Goal: Task Accomplishment & Management: Manage account settings

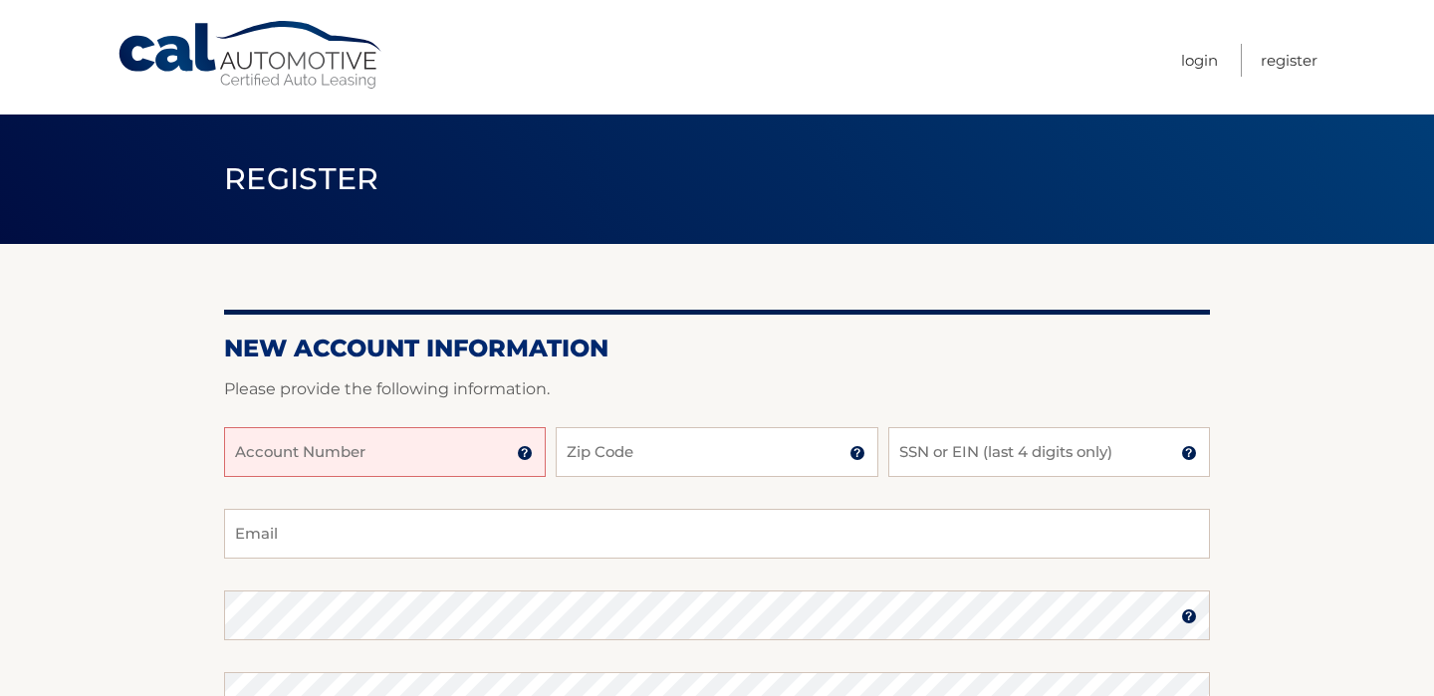
click at [462, 468] on input "Account Number" at bounding box center [385, 452] width 322 height 50
type input "44455977135"
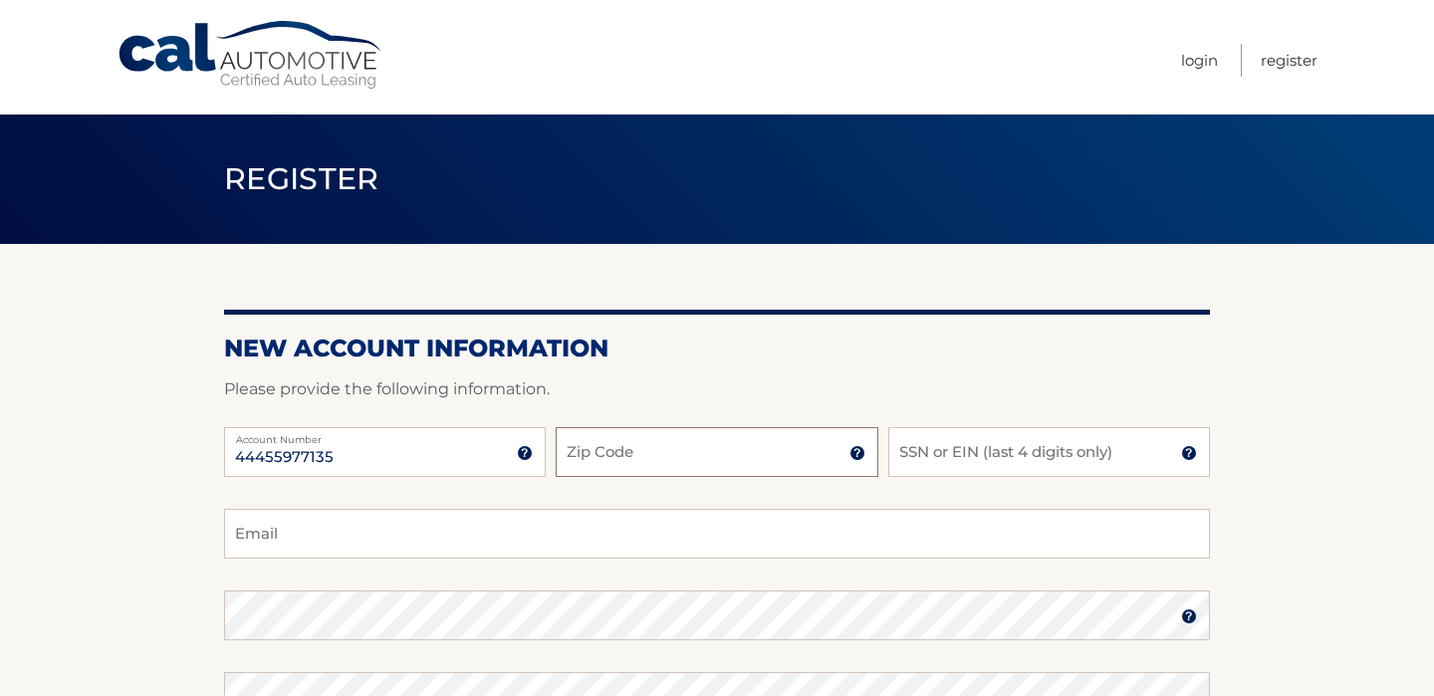
click at [713, 436] on input "Zip Code" at bounding box center [717, 452] width 322 height 50
type input "11572"
click at [1083, 455] on input "SSN or EIN (last 4 digits only)" at bounding box center [1049, 452] width 322 height 50
type input "2817"
click at [801, 531] on input "Email" at bounding box center [717, 534] width 986 height 50
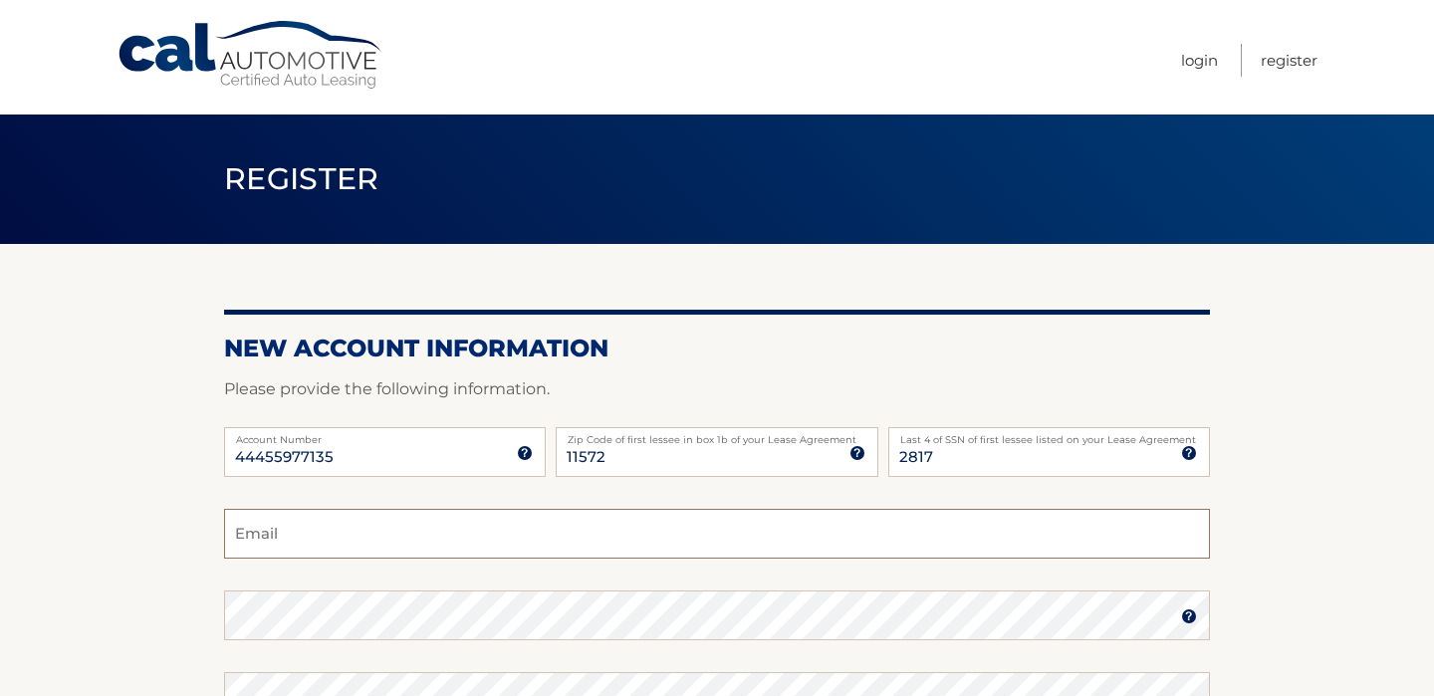
type input "rcardino012@gmail.com"
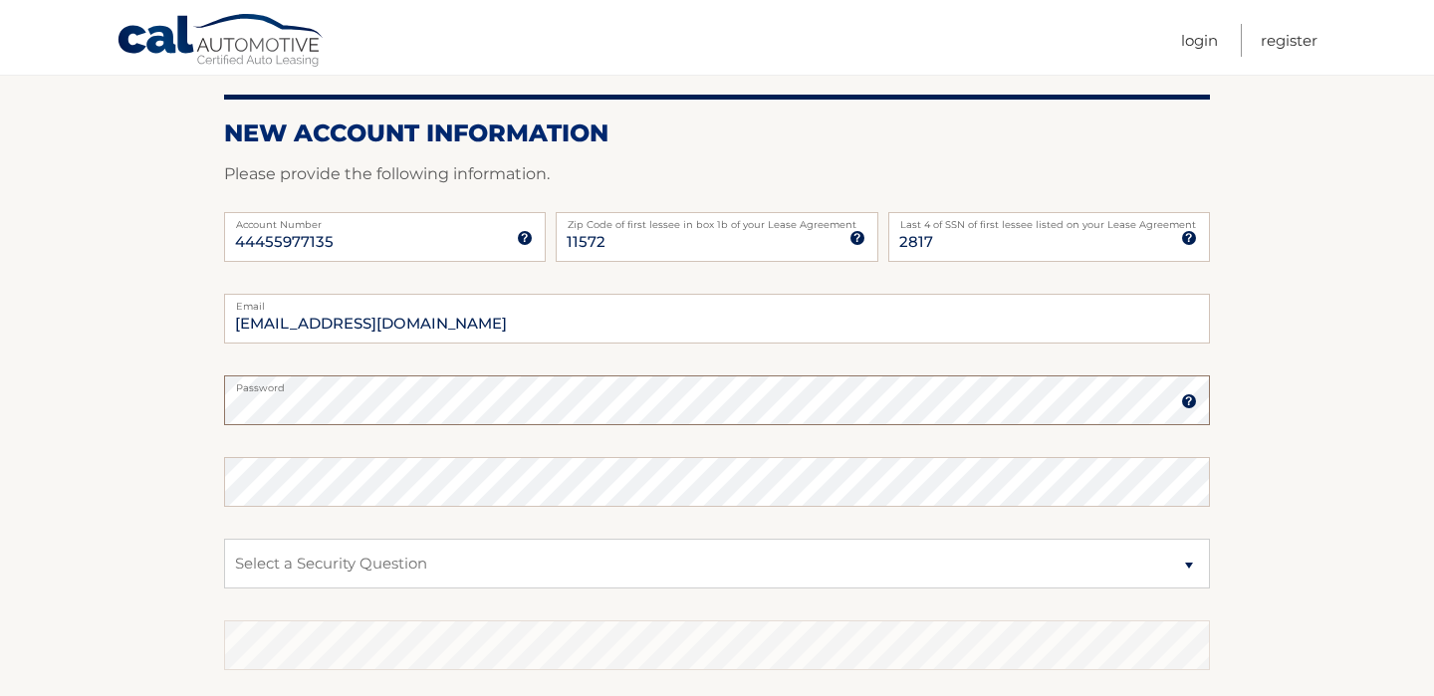
scroll to position [250, 0]
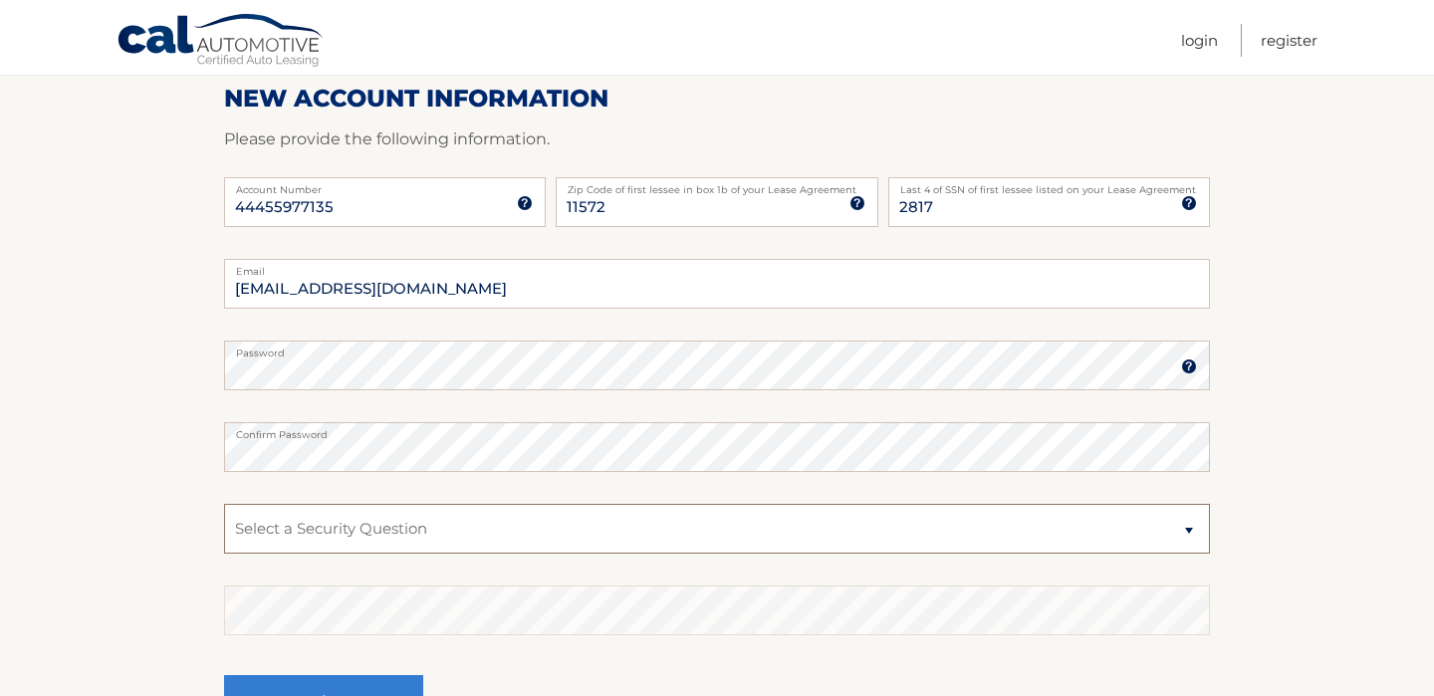
click at [502, 519] on select "Select a Security Question What was the name of your elementary school? What is…" at bounding box center [717, 529] width 986 height 50
select select "2"
click at [224, 504] on select "Select a Security Question What was the name of your elementary school? What is…" at bounding box center [717, 529] width 986 height 50
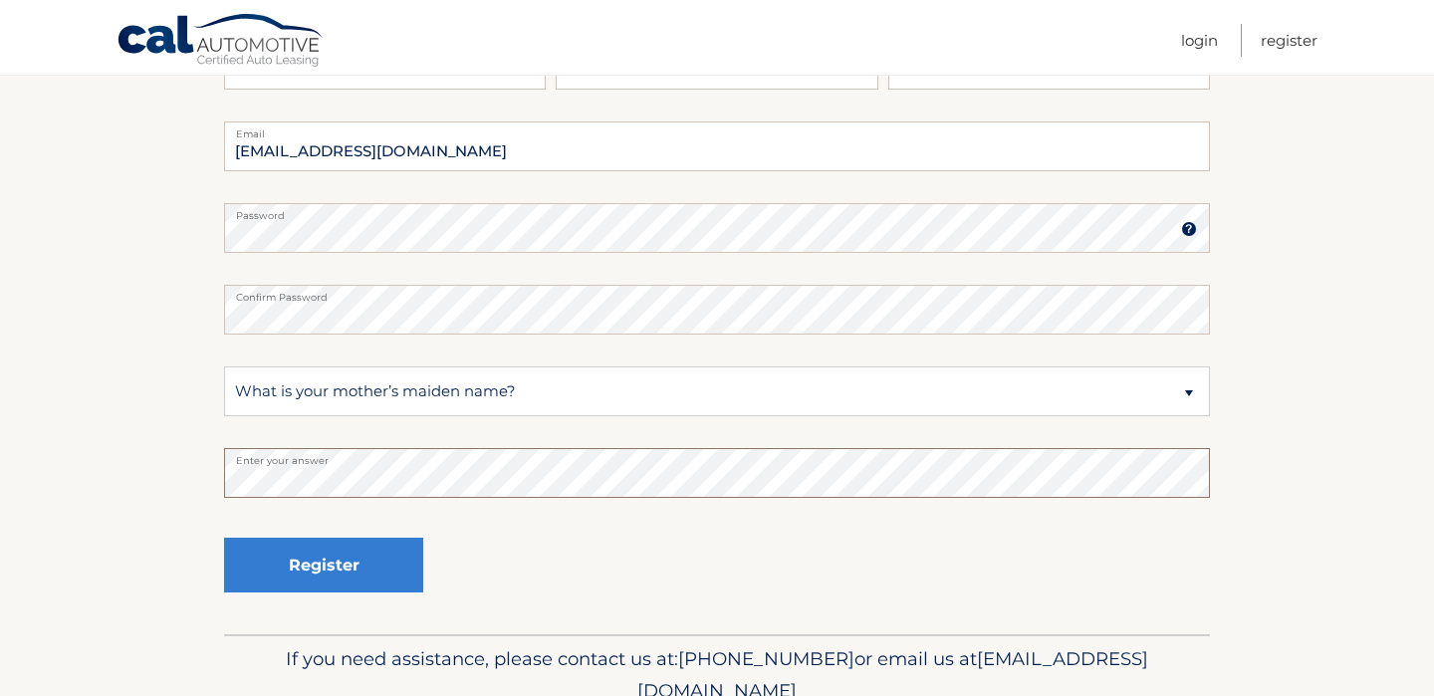
scroll to position [392, 0]
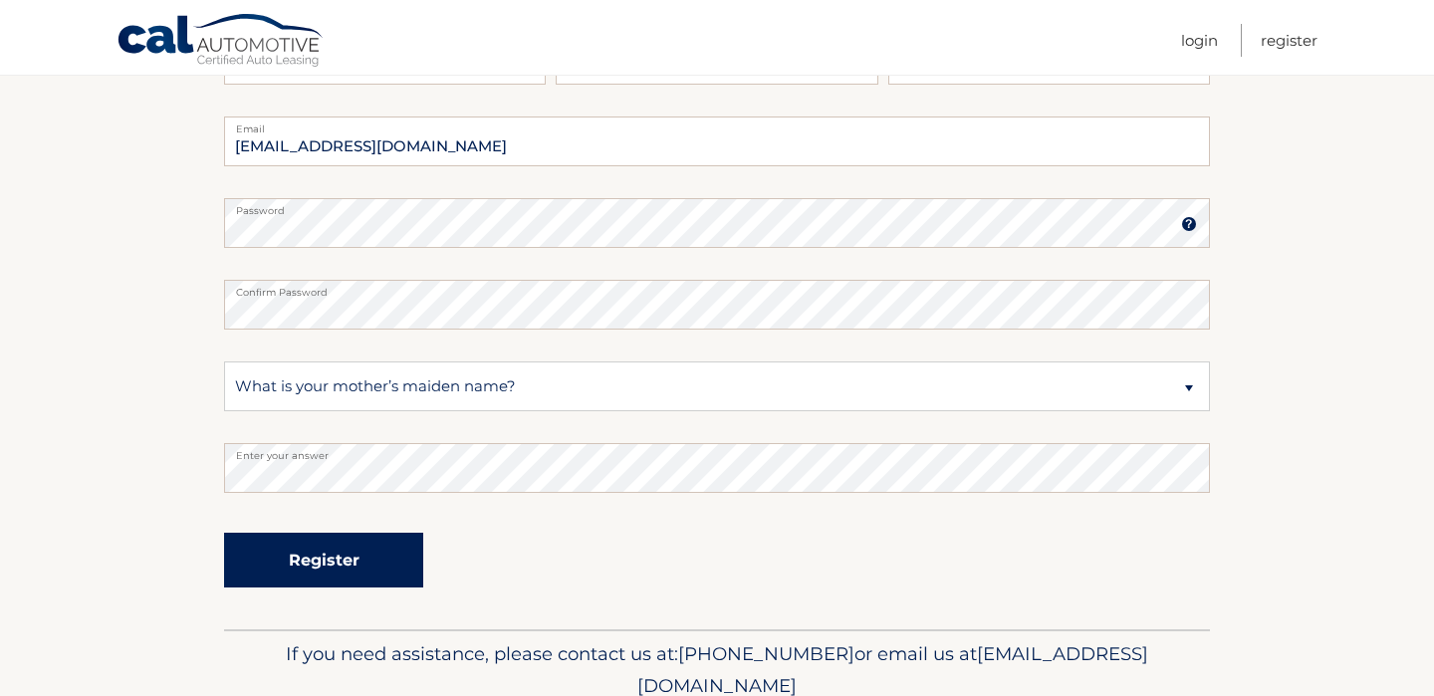
click at [380, 573] on button "Register" at bounding box center [323, 560] width 199 height 55
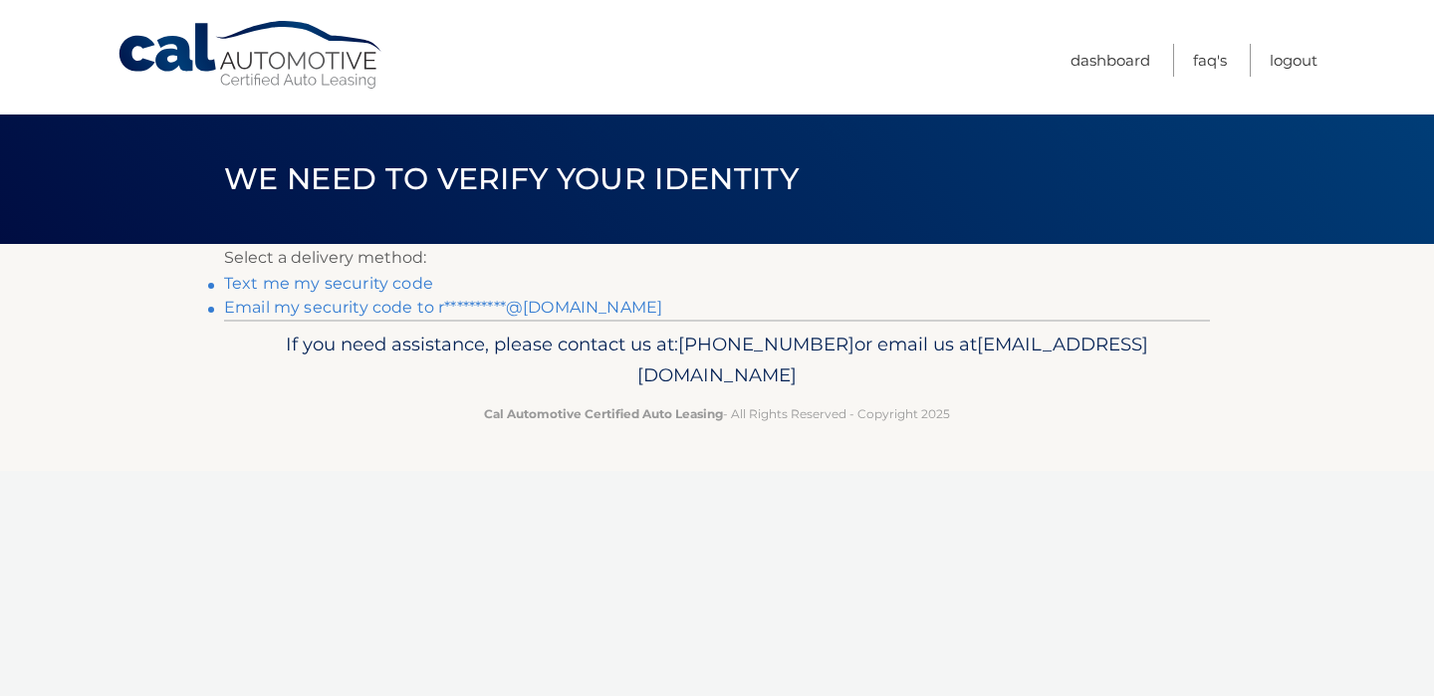
click at [294, 281] on link "Text me my security code" at bounding box center [328, 283] width 209 height 19
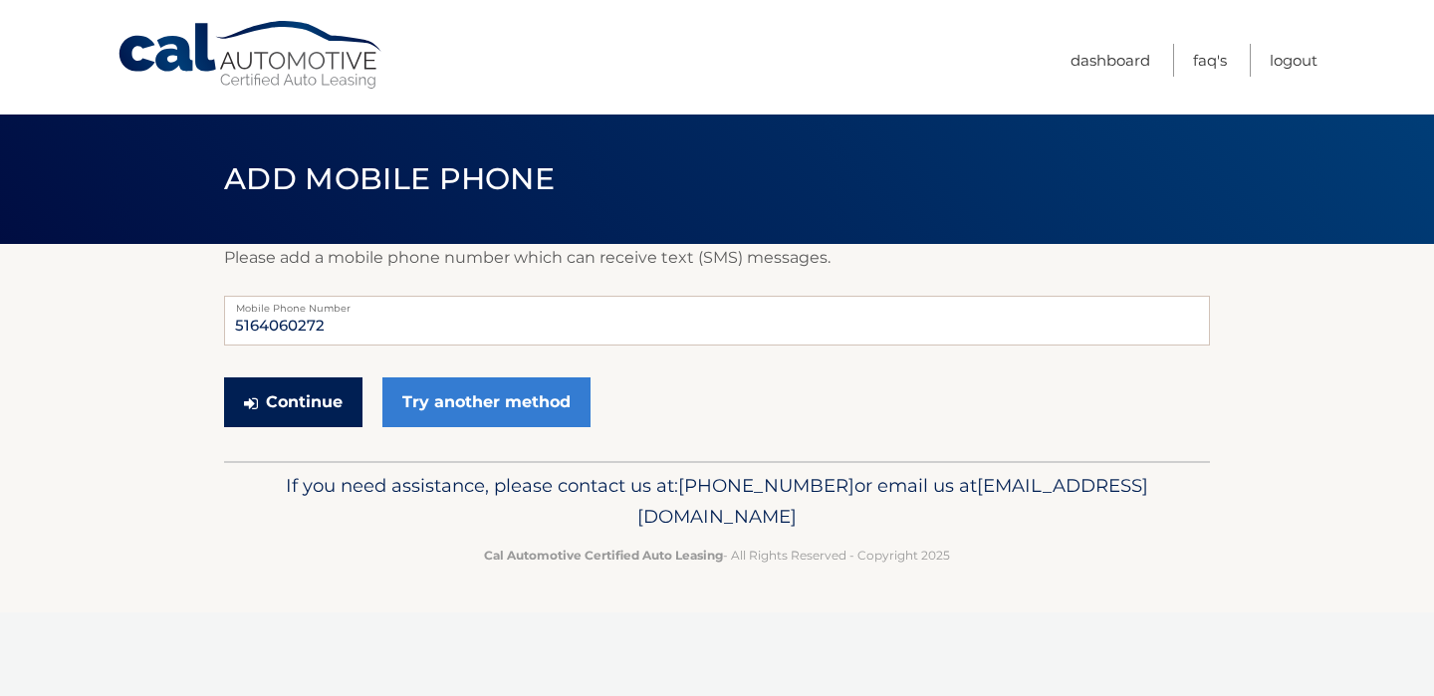
click at [312, 395] on button "Continue" at bounding box center [293, 402] width 138 height 50
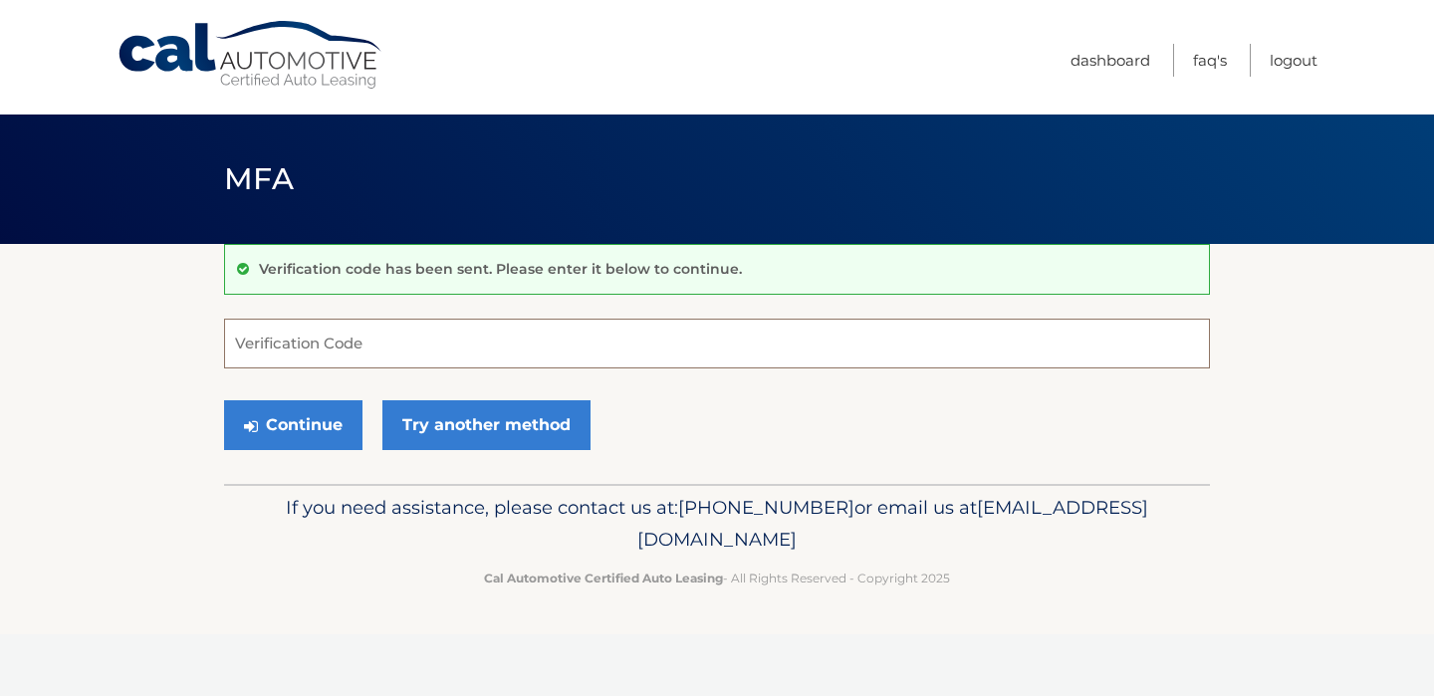
click at [383, 345] on input "Verification Code" at bounding box center [717, 344] width 986 height 50
type input "124691"
click at [322, 424] on button "Continue" at bounding box center [293, 425] width 138 height 50
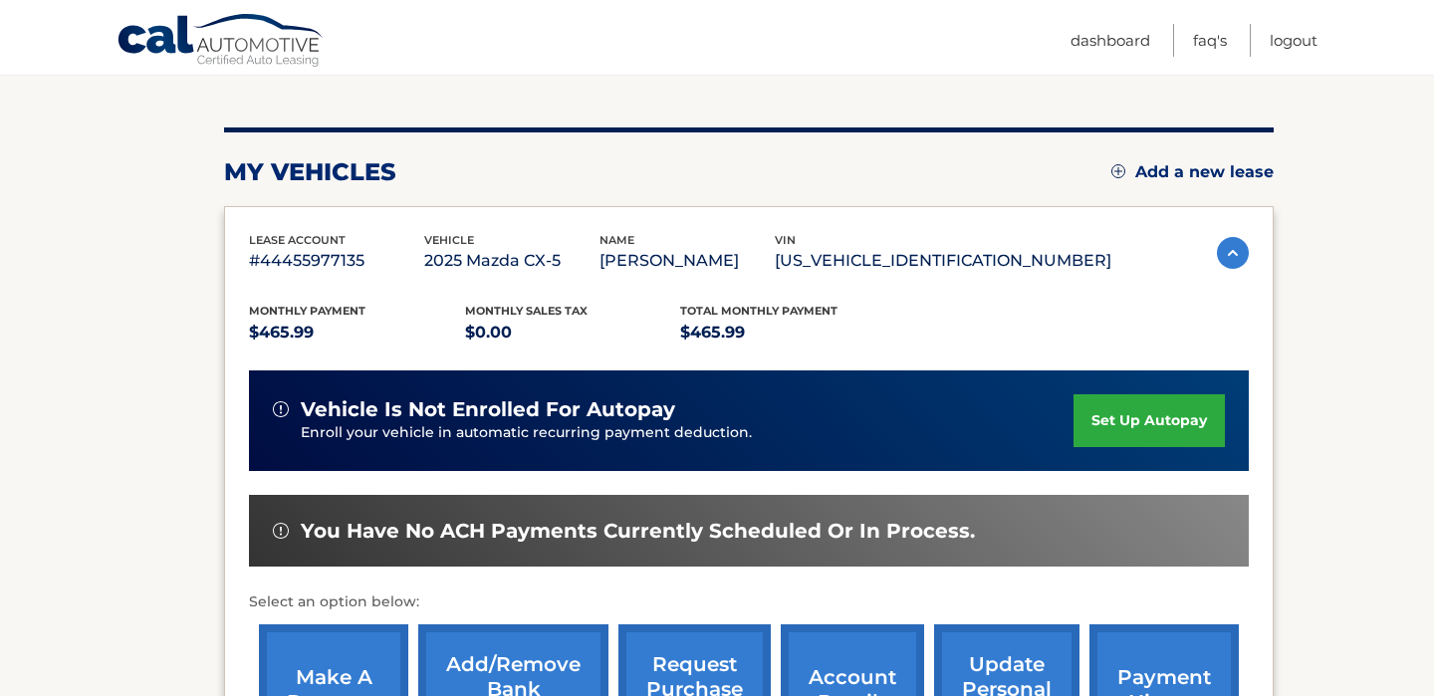
scroll to position [214, 0]
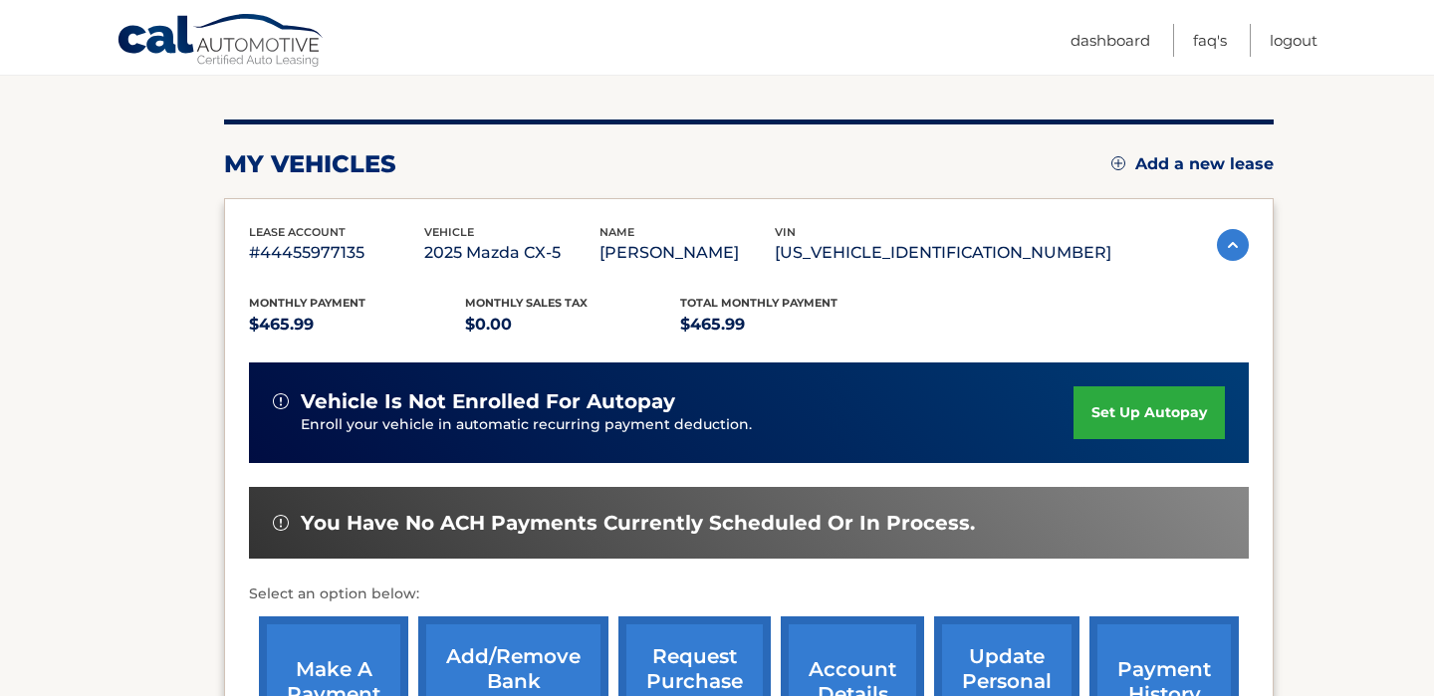
click at [1111, 408] on link "set up autopay" at bounding box center [1149, 412] width 151 height 53
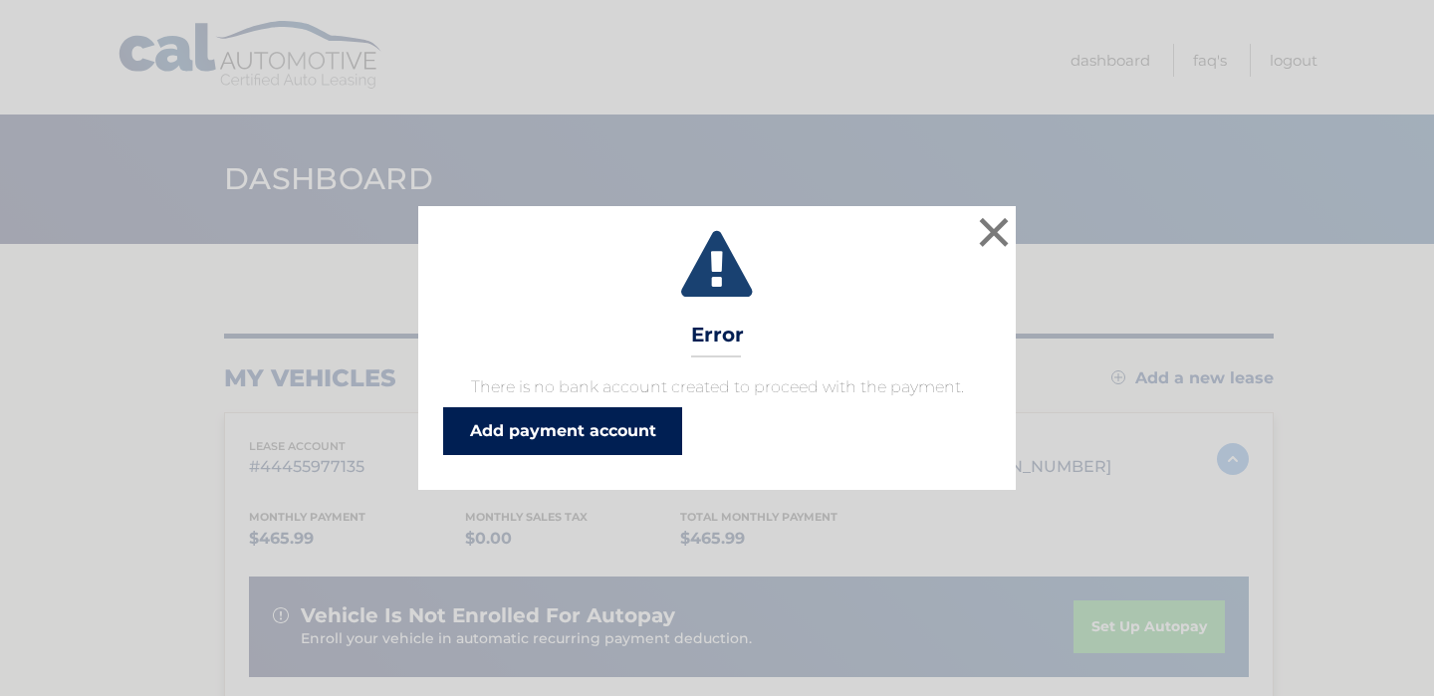
click at [576, 444] on link "Add payment account" at bounding box center [562, 431] width 239 height 48
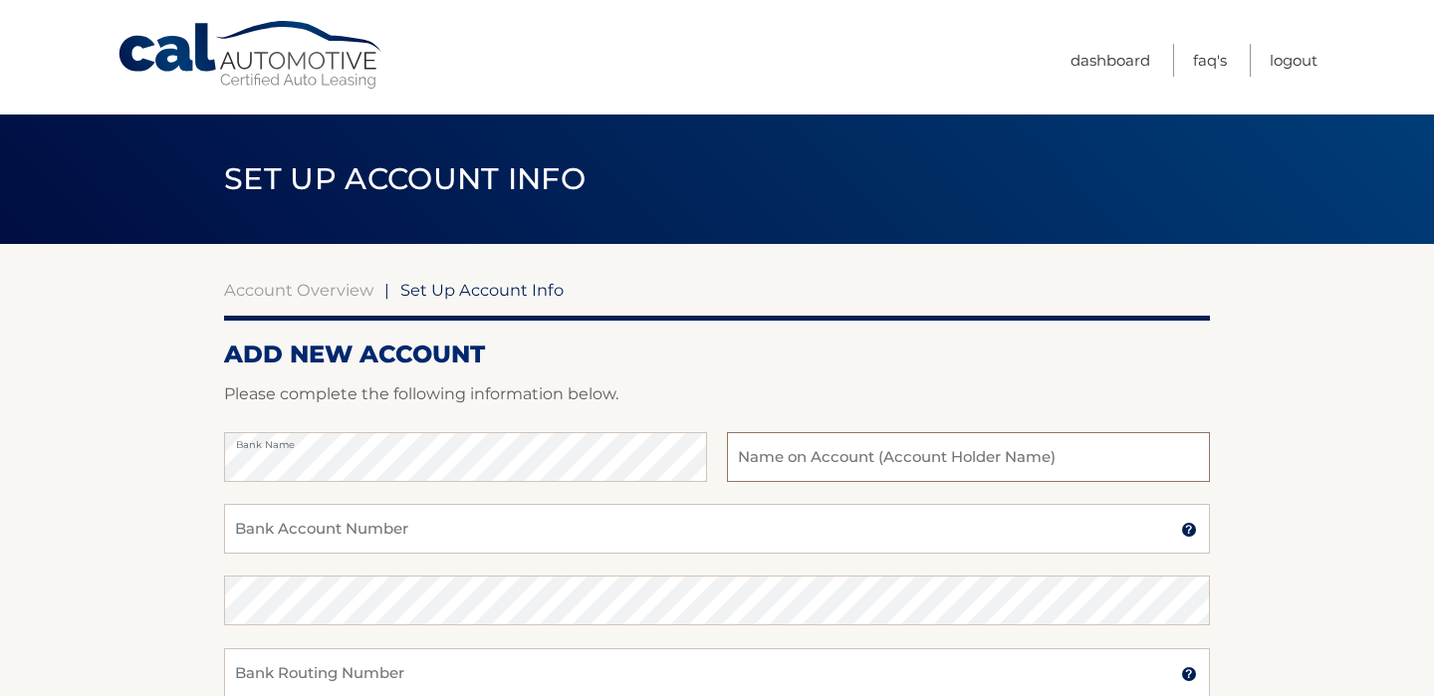
click at [968, 452] on input "text" at bounding box center [968, 457] width 483 height 50
type input "Richard Cardino"
click at [753, 533] on input "Bank Account Number" at bounding box center [717, 529] width 986 height 50
type input "026013673"
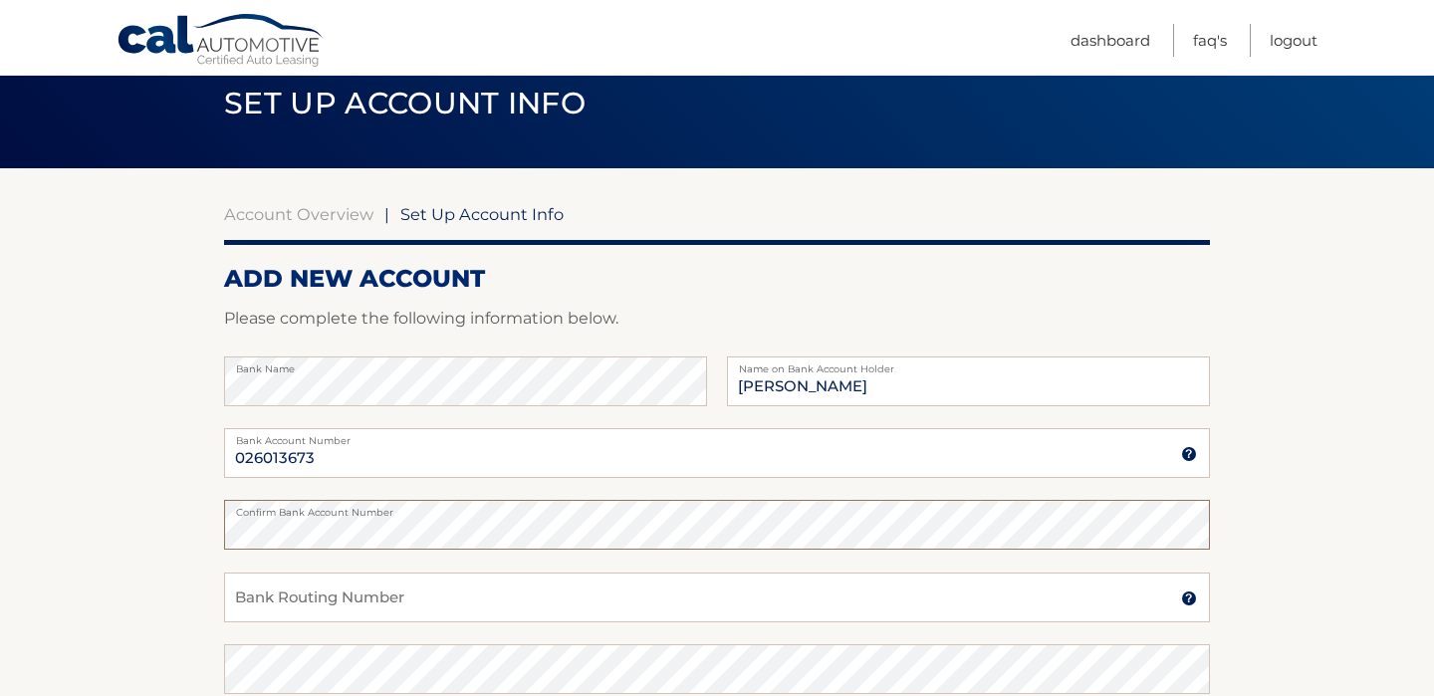
scroll to position [106, 0]
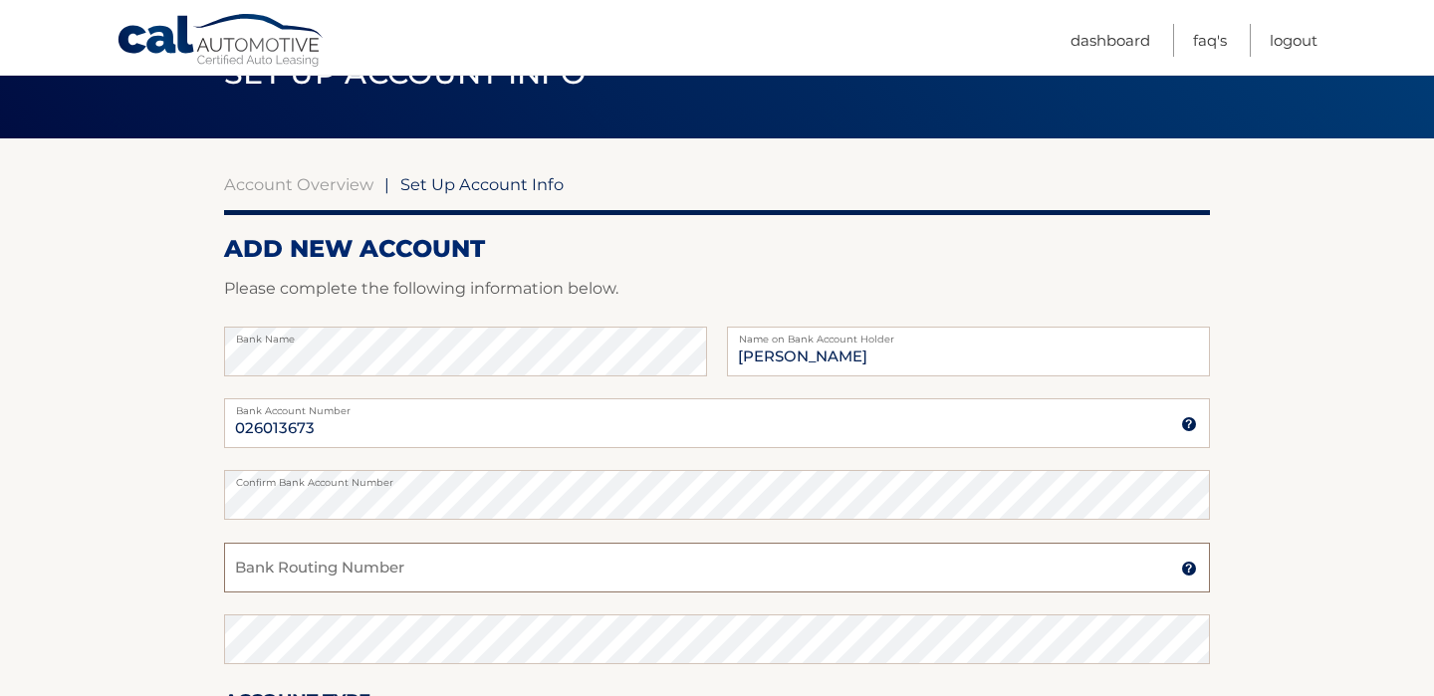
click at [576, 573] on input "Bank Routing Number" at bounding box center [717, 568] width 986 height 50
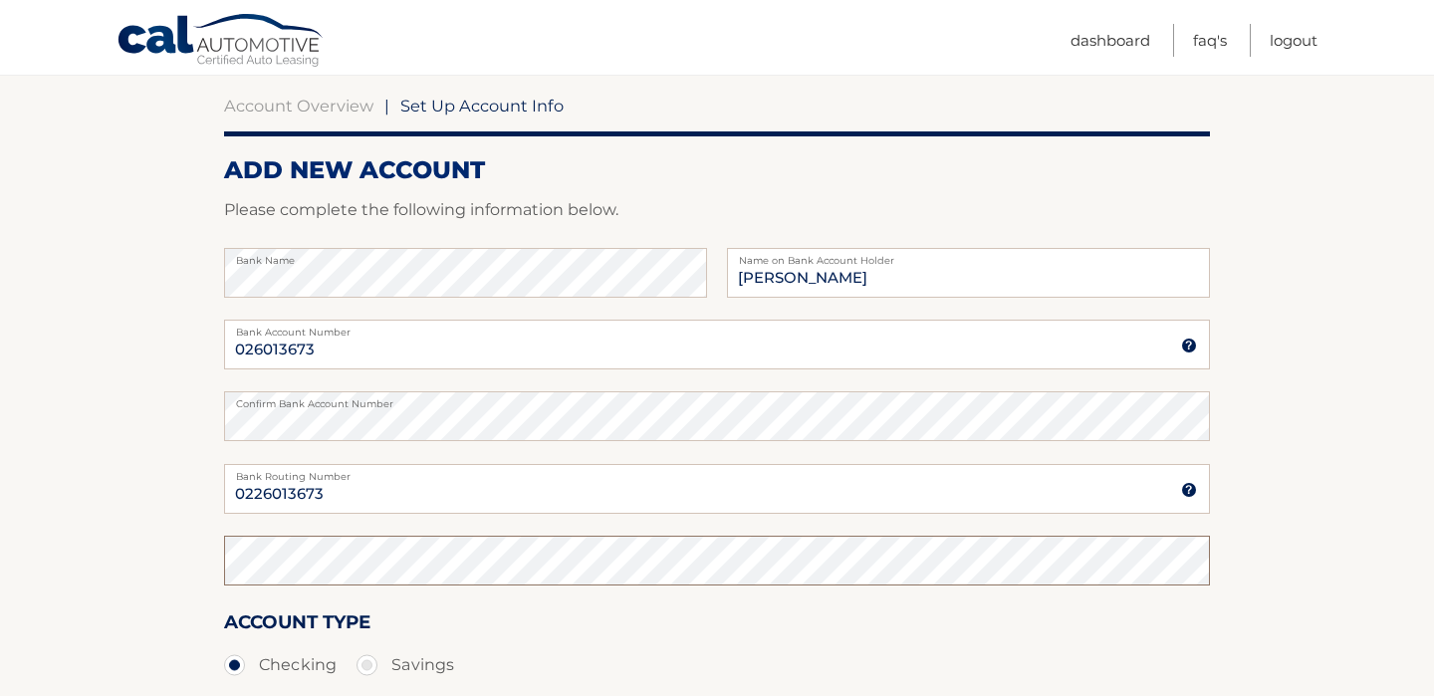
scroll to position [185, 0]
click at [262, 495] on input "0226013673" at bounding box center [717, 488] width 986 height 50
type input "026013673"
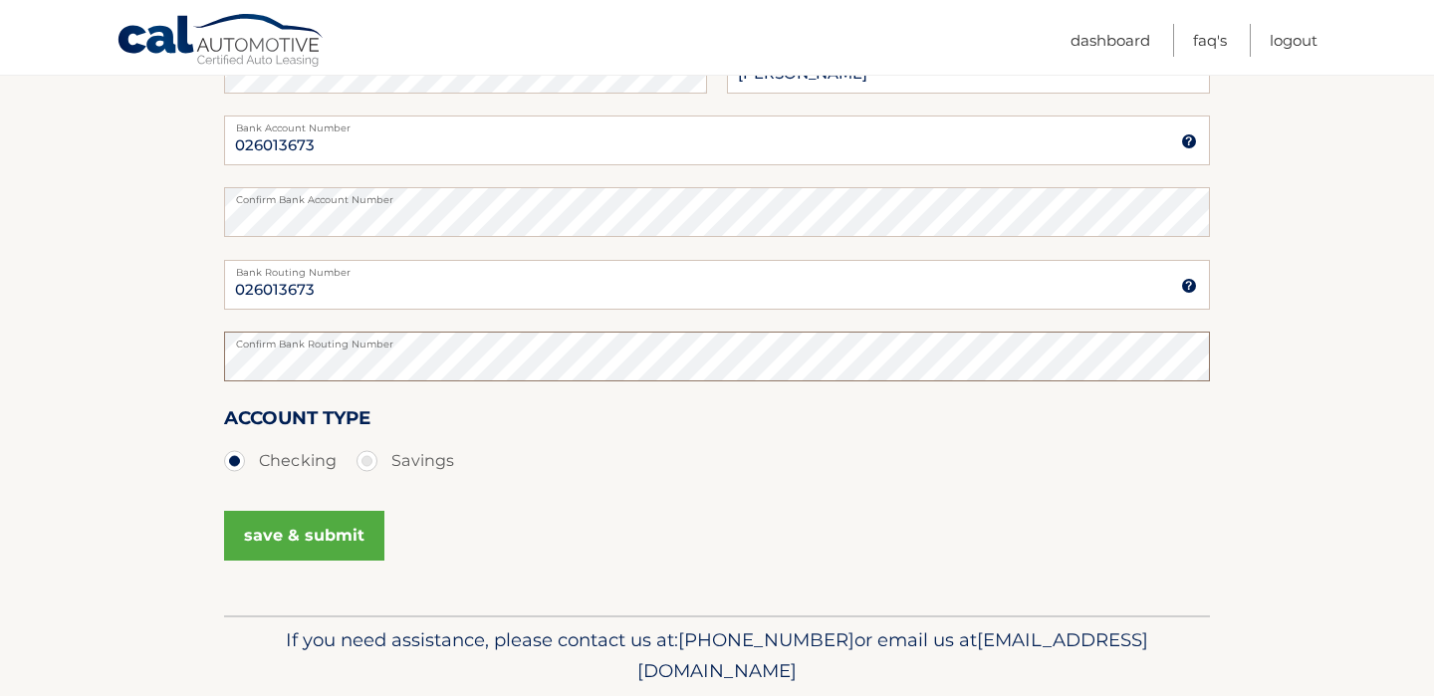
scroll to position [431, 0]
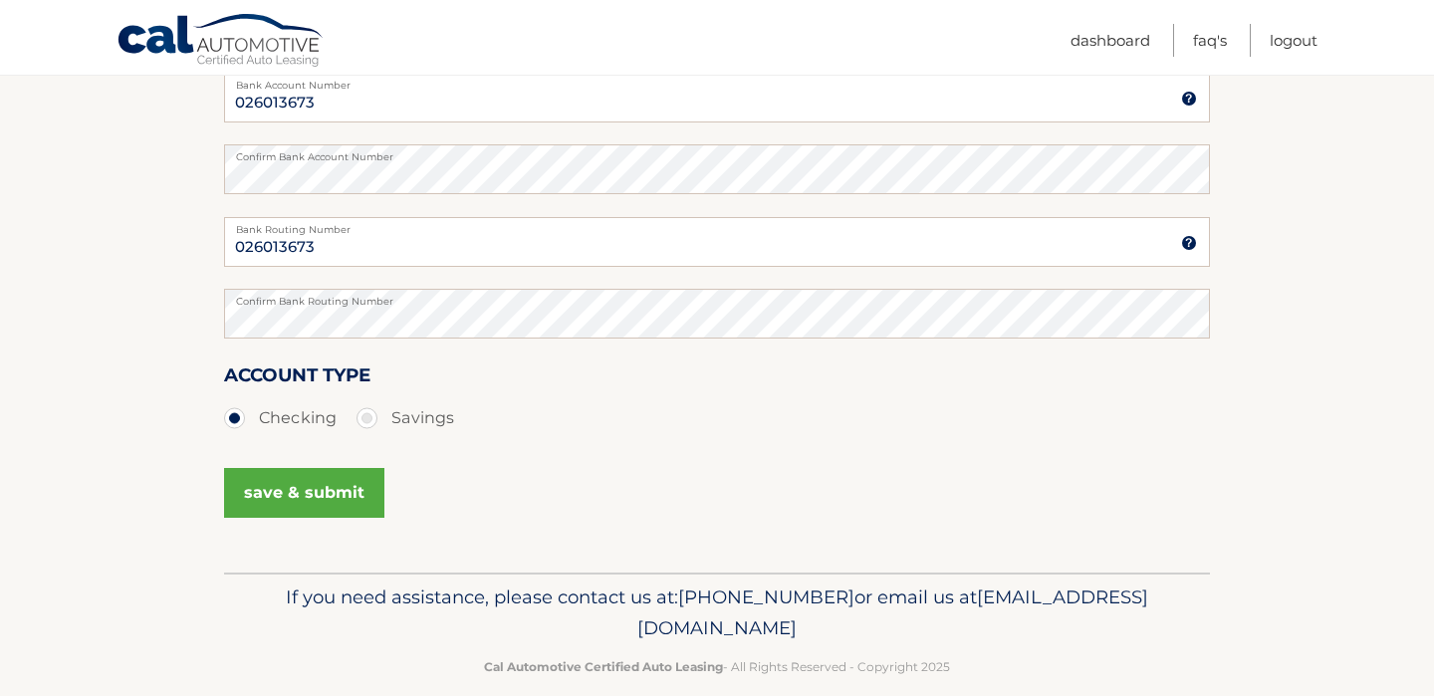
click at [298, 484] on button "save & submit" at bounding box center [304, 493] width 160 height 50
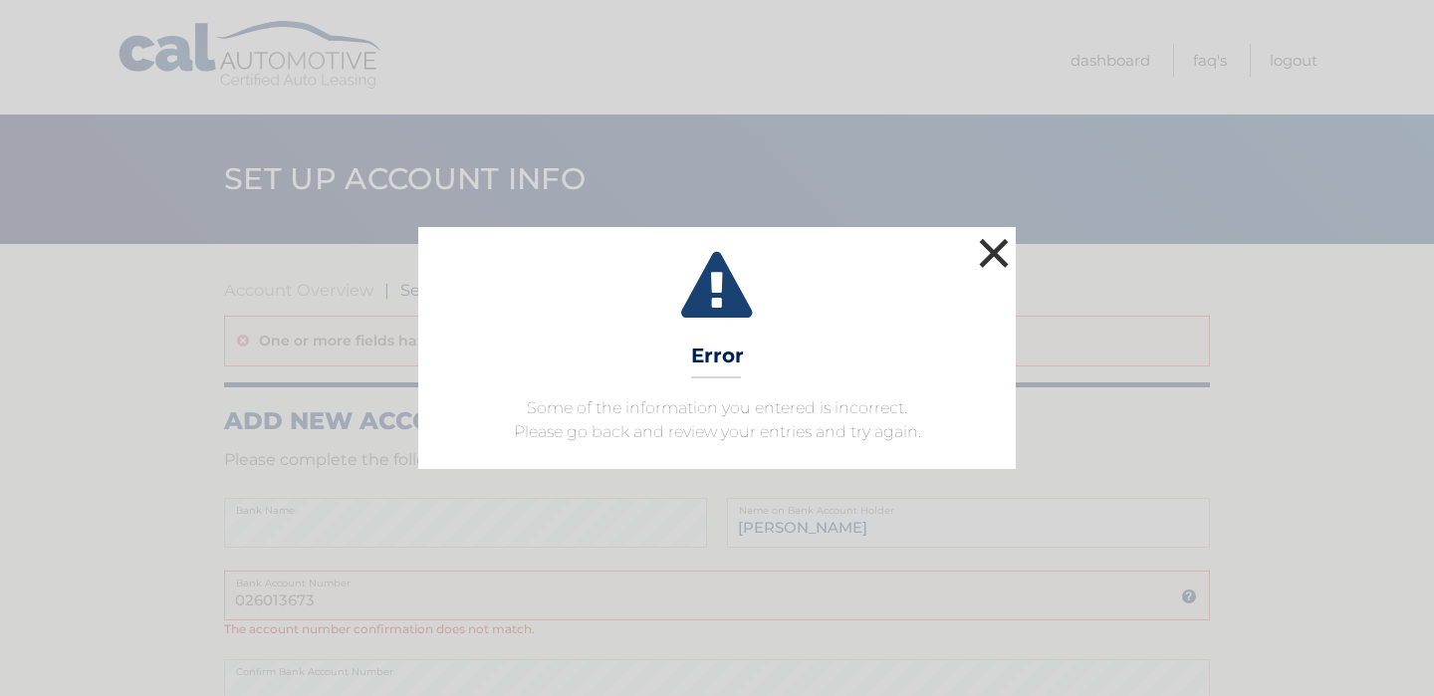
click at [993, 253] on button "×" at bounding box center [994, 253] width 40 height 40
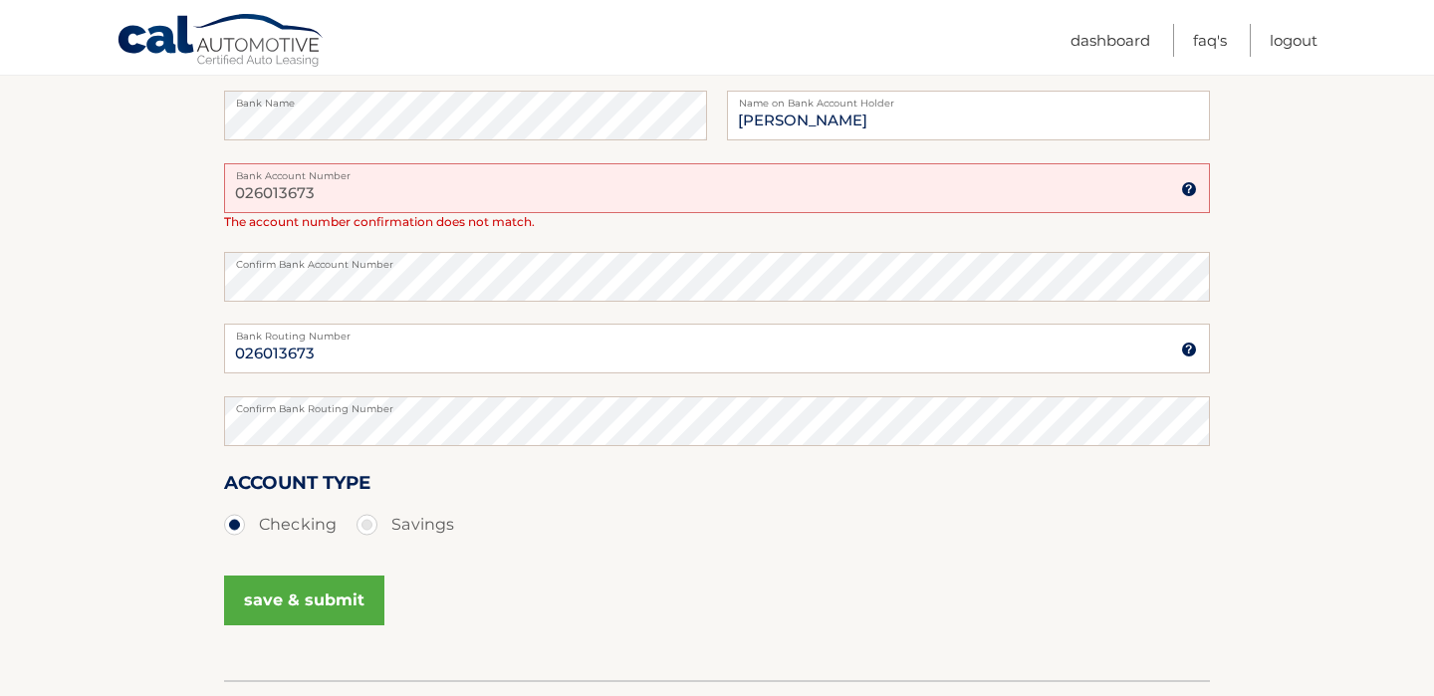
scroll to position [403, 0]
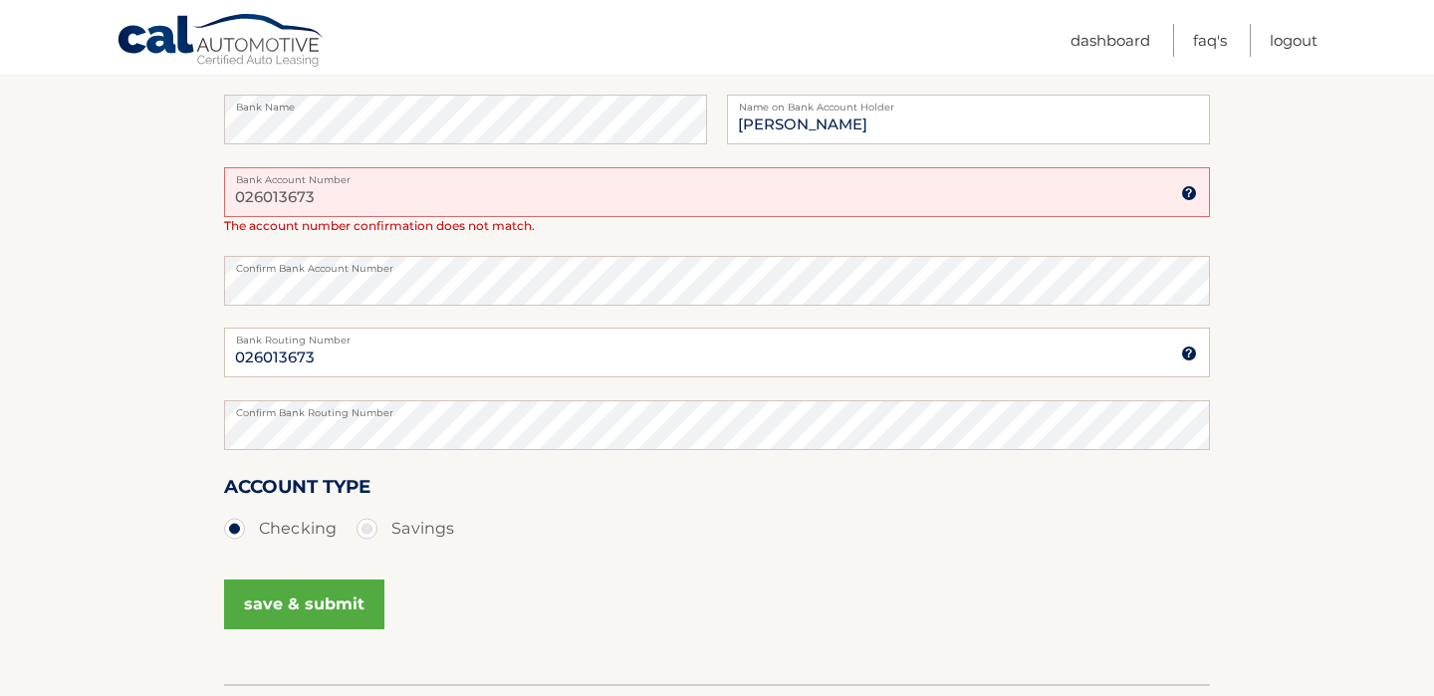
click at [362, 207] on input "026013673" at bounding box center [717, 192] width 986 height 50
type input "0"
type input "7916943264"
click at [309, 610] on button "save & submit" at bounding box center [304, 605] width 160 height 50
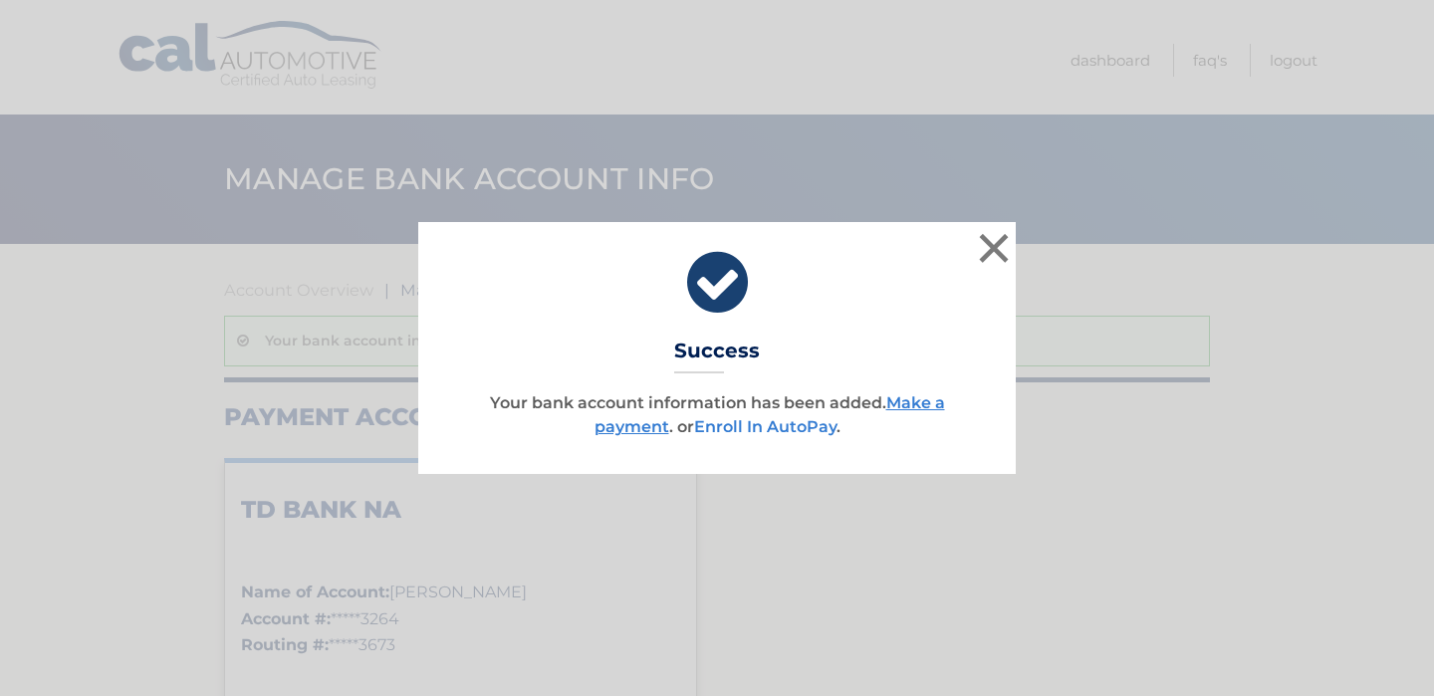
click at [757, 427] on link "Enroll In AutoPay" at bounding box center [765, 426] width 142 height 19
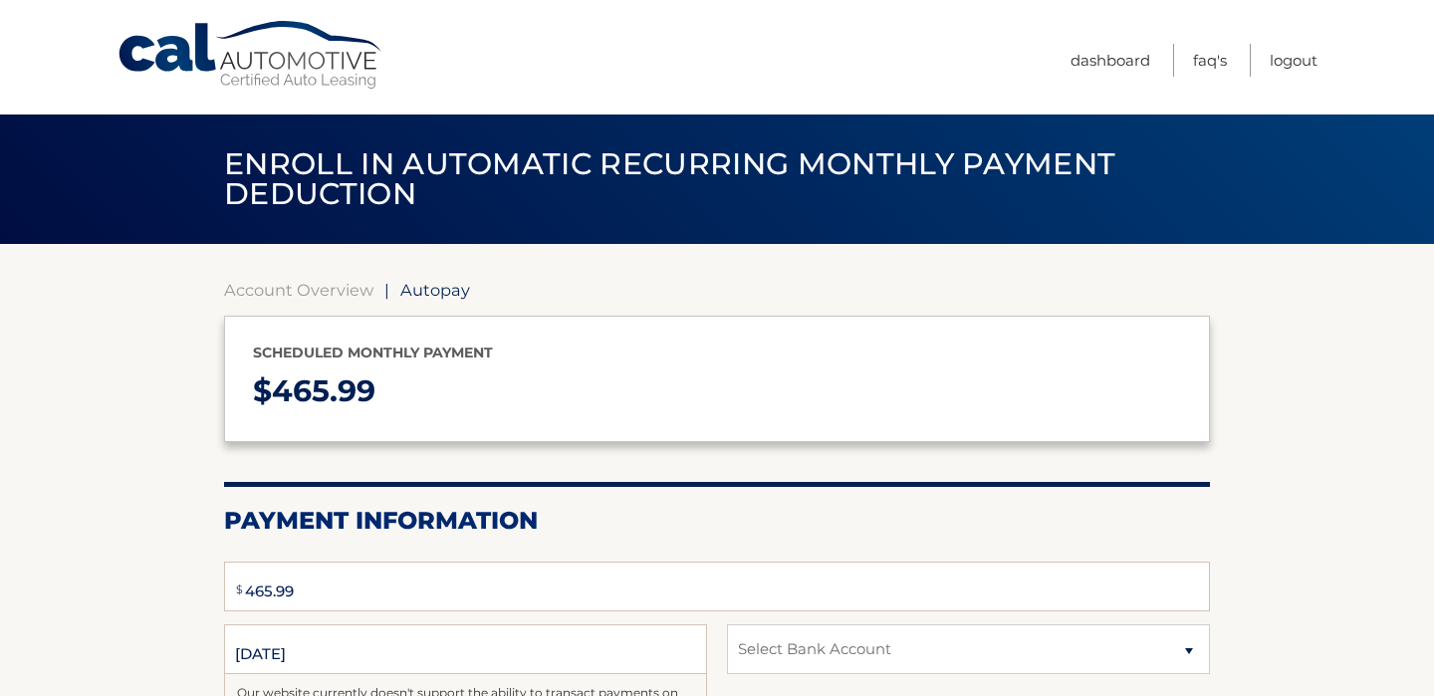
select select "ZWIyNTFmNDEtMmZhNi00M2I2LTk2OTctMWEyZGQ1N2YyM2I1"
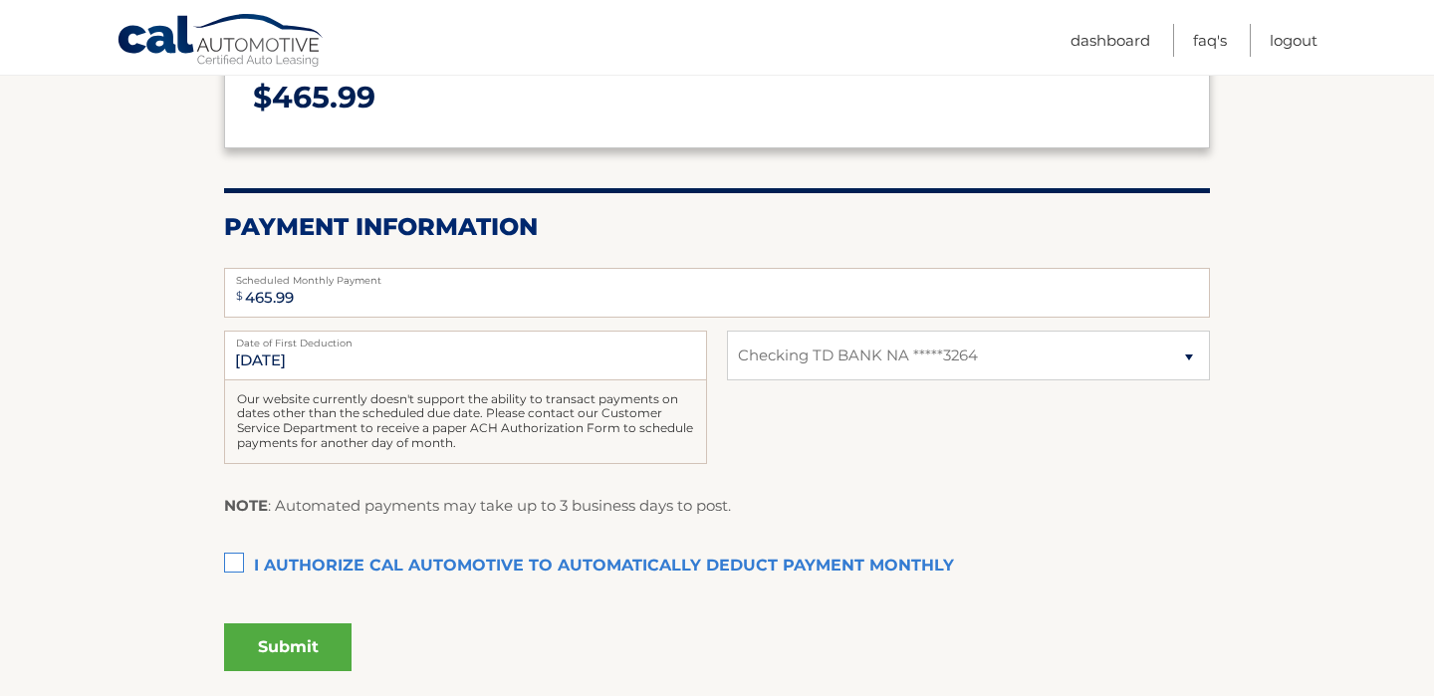
scroll to position [310, 0]
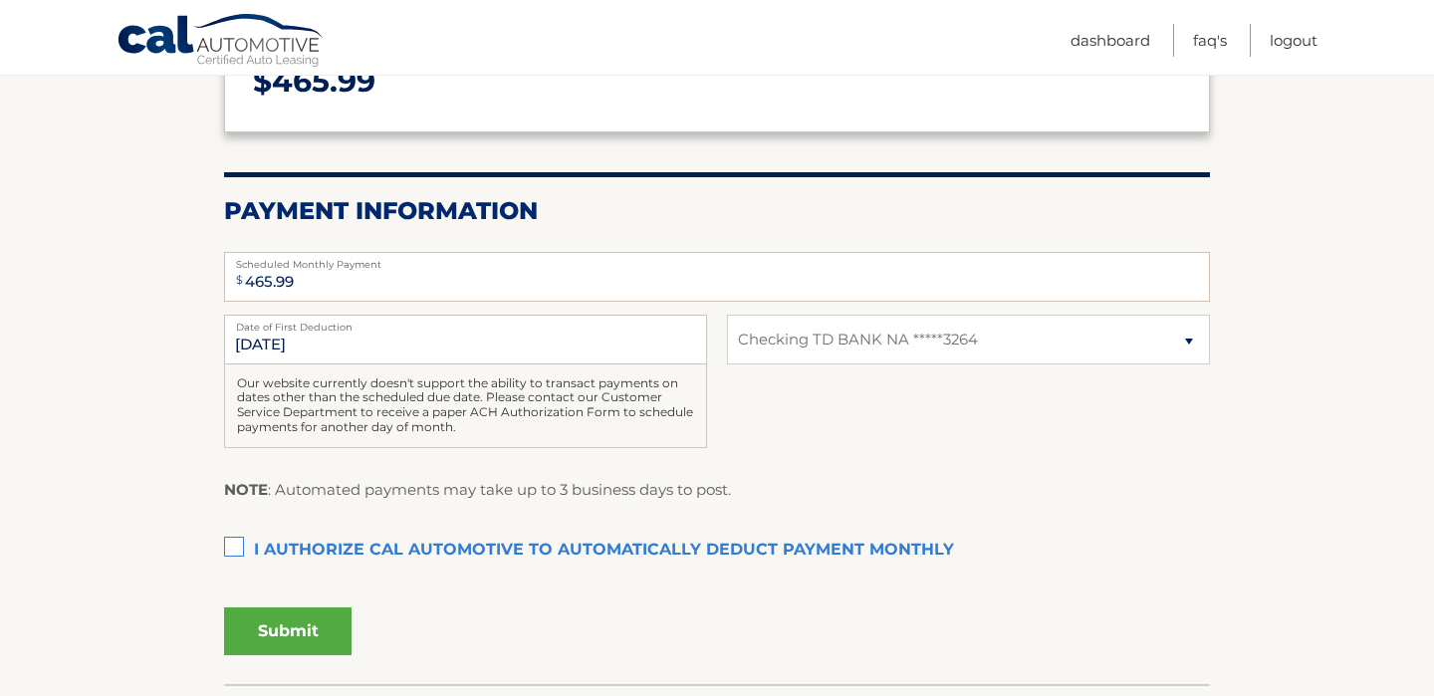
click at [237, 550] on label "I authorize cal automotive to automatically deduct payment monthly This checkbo…" at bounding box center [717, 551] width 986 height 40
click at [0, 0] on input "I authorize cal automotive to automatically deduct payment monthly This checkbo…" at bounding box center [0, 0] width 0 height 0
click at [305, 628] on button "Submit" at bounding box center [287, 632] width 127 height 48
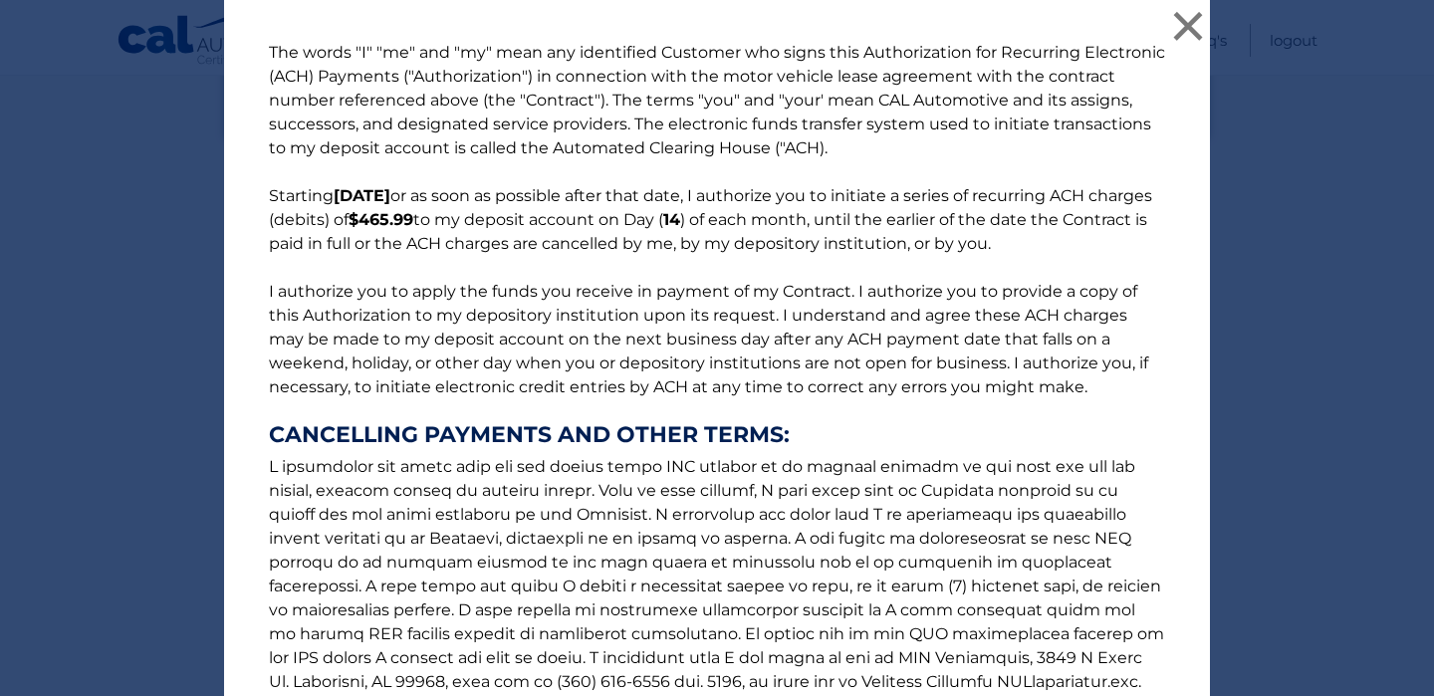
scroll to position [268, 0]
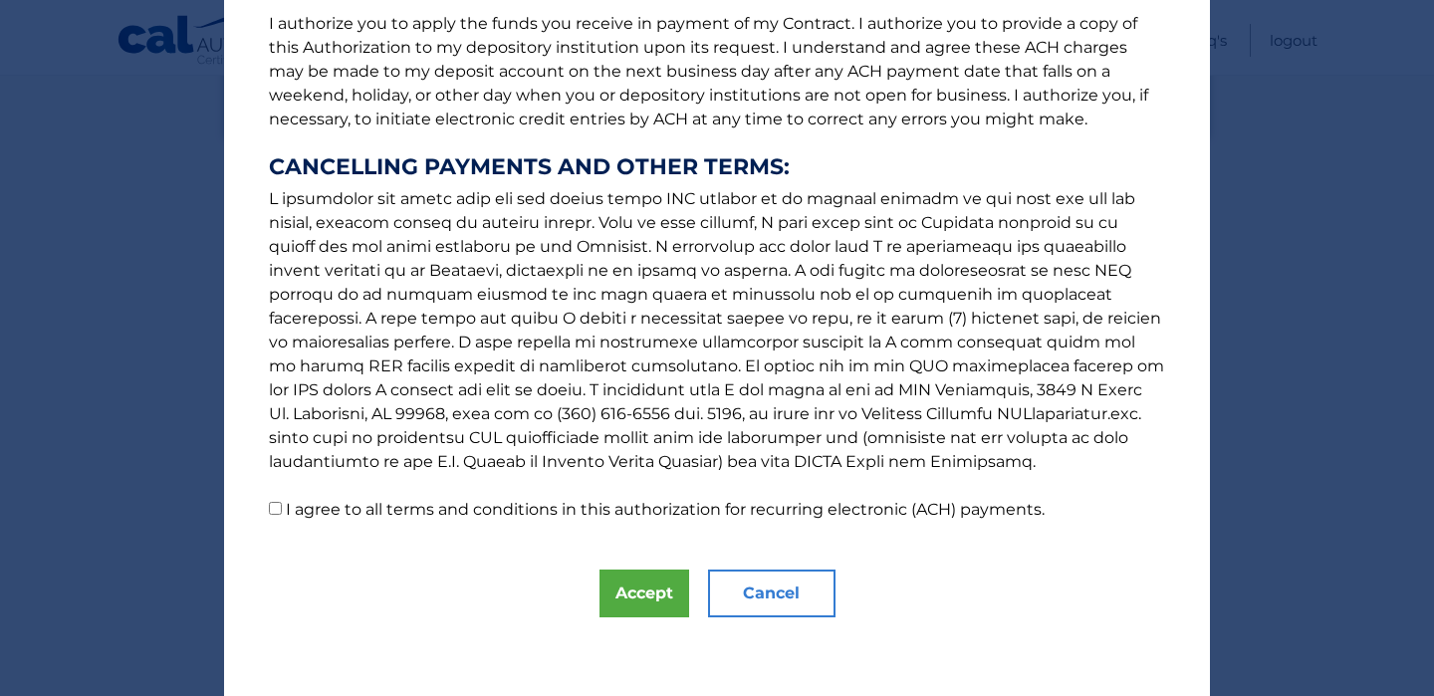
click at [279, 515] on p "The words "I" "me" and "my" mean any identified Customer who signs this Authori…" at bounding box center [717, 147] width 936 height 749
click at [274, 506] on input "I agree to all terms and conditions in this authorization for recurring electro…" at bounding box center [275, 508] width 13 height 13
checkbox input "true"
click at [642, 584] on button "Accept" at bounding box center [645, 594] width 90 height 48
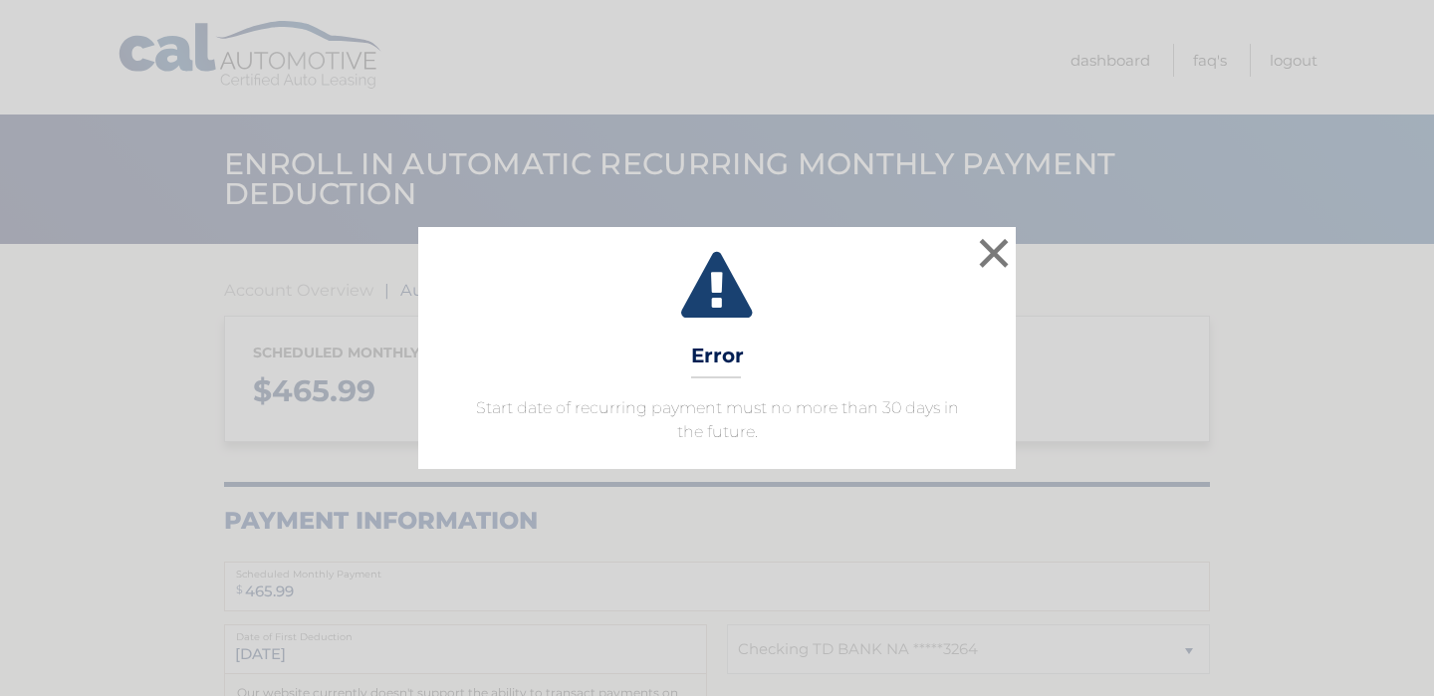
select select "ZWIyNTFmNDEtMmZhNi00M2I2LTk2OTctMWEyZGQ1N2YyM2I1"
click at [996, 251] on button "×" at bounding box center [994, 253] width 40 height 40
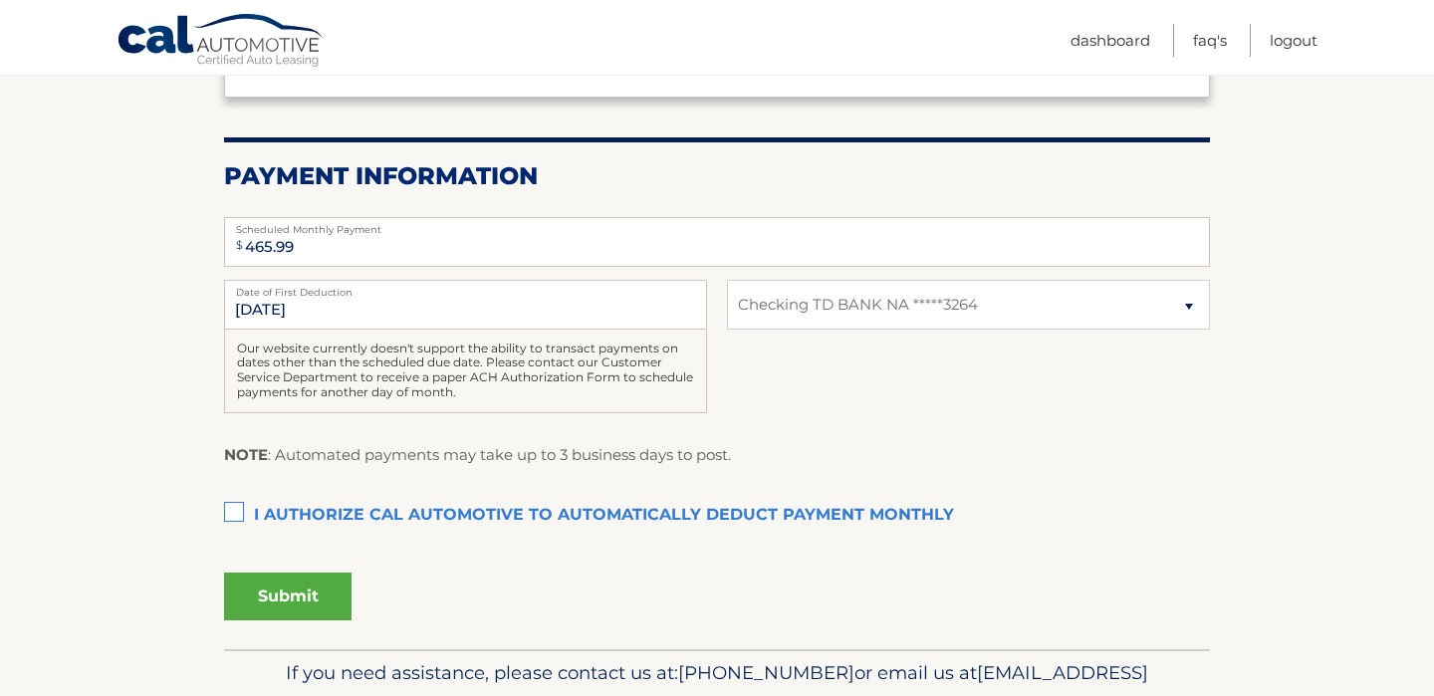
scroll to position [332, 0]
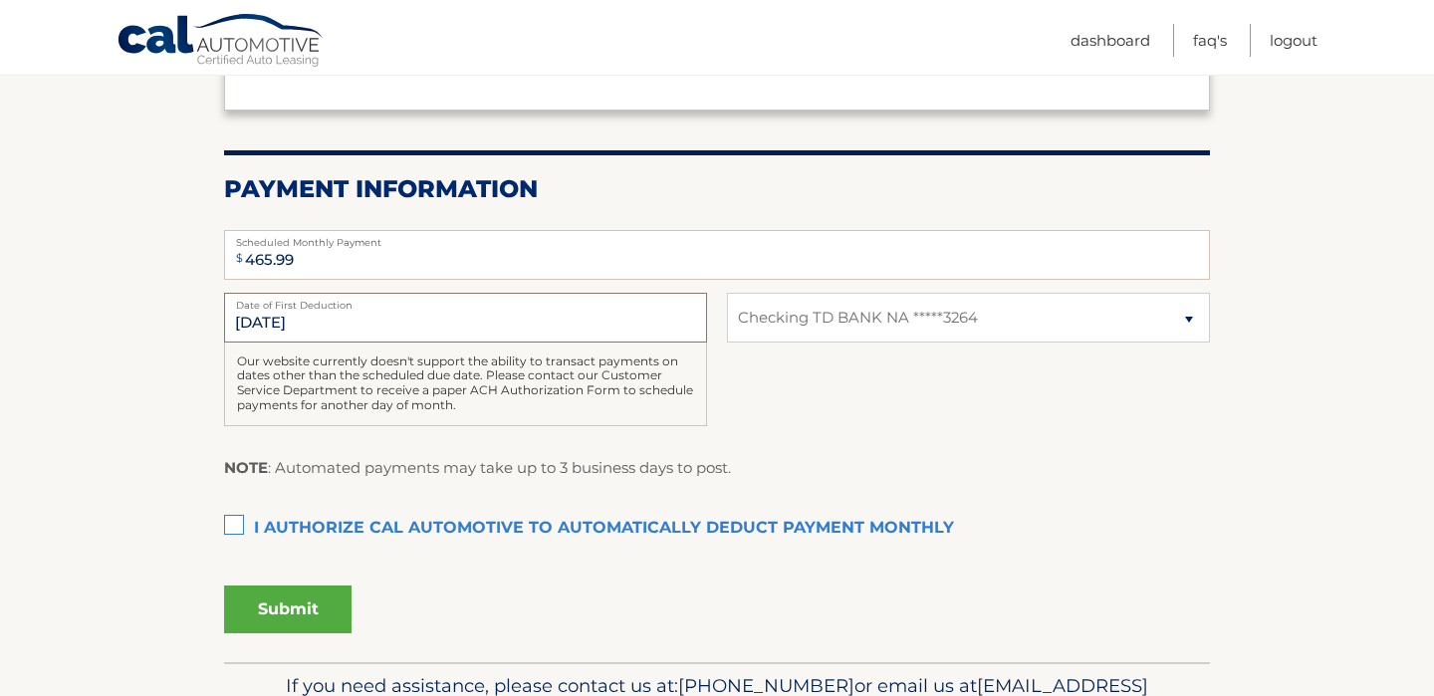
click at [336, 321] on input "[DATE]" at bounding box center [465, 318] width 483 height 50
click at [246, 316] on input "[DATE]" at bounding box center [465, 318] width 483 height 50
click at [305, 320] on input "[DATE]" at bounding box center [465, 318] width 483 height 50
click at [486, 326] on input "[DATE]" at bounding box center [465, 318] width 483 height 50
click at [233, 520] on label "I authorize cal automotive to automatically deduct payment monthly This checkbo…" at bounding box center [717, 529] width 986 height 40
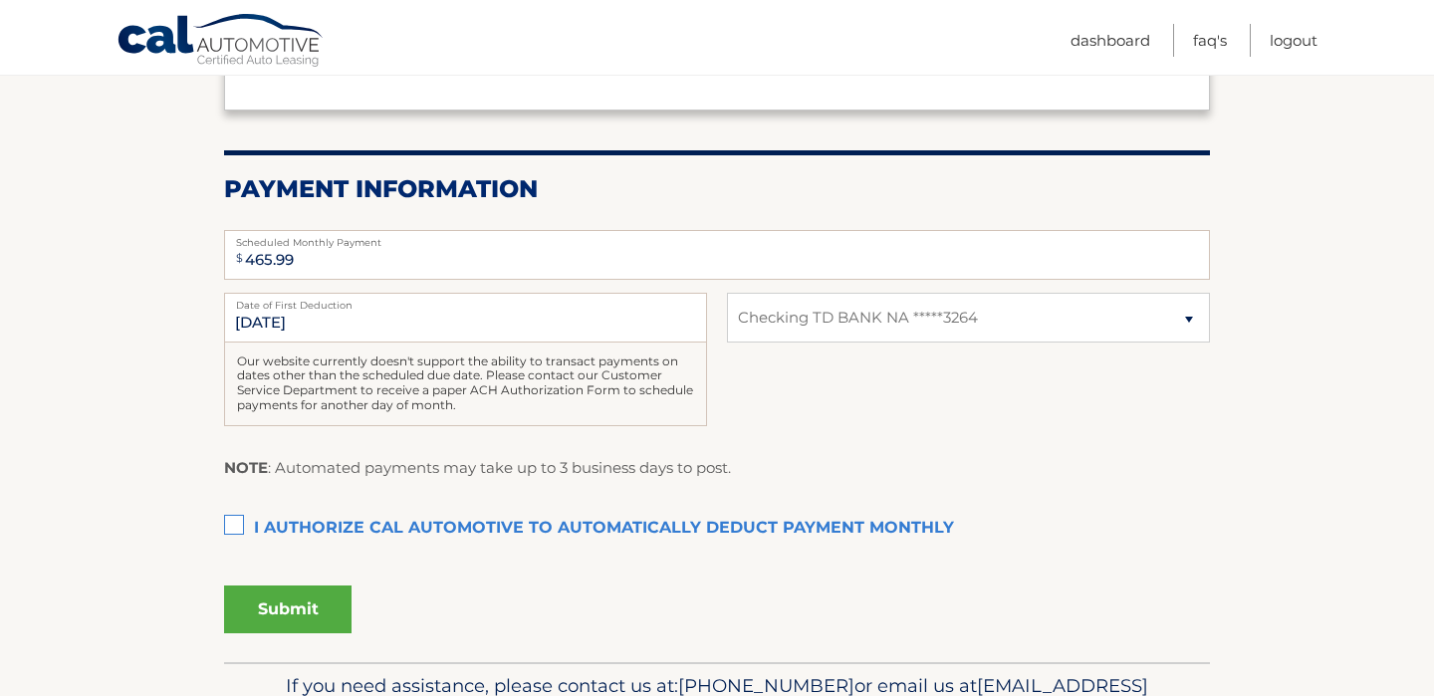
click at [0, 0] on input "I authorize cal automotive to automatically deduct payment monthly This checkbo…" at bounding box center [0, 0] width 0 height 0
click at [282, 597] on button "Submit" at bounding box center [287, 610] width 127 height 48
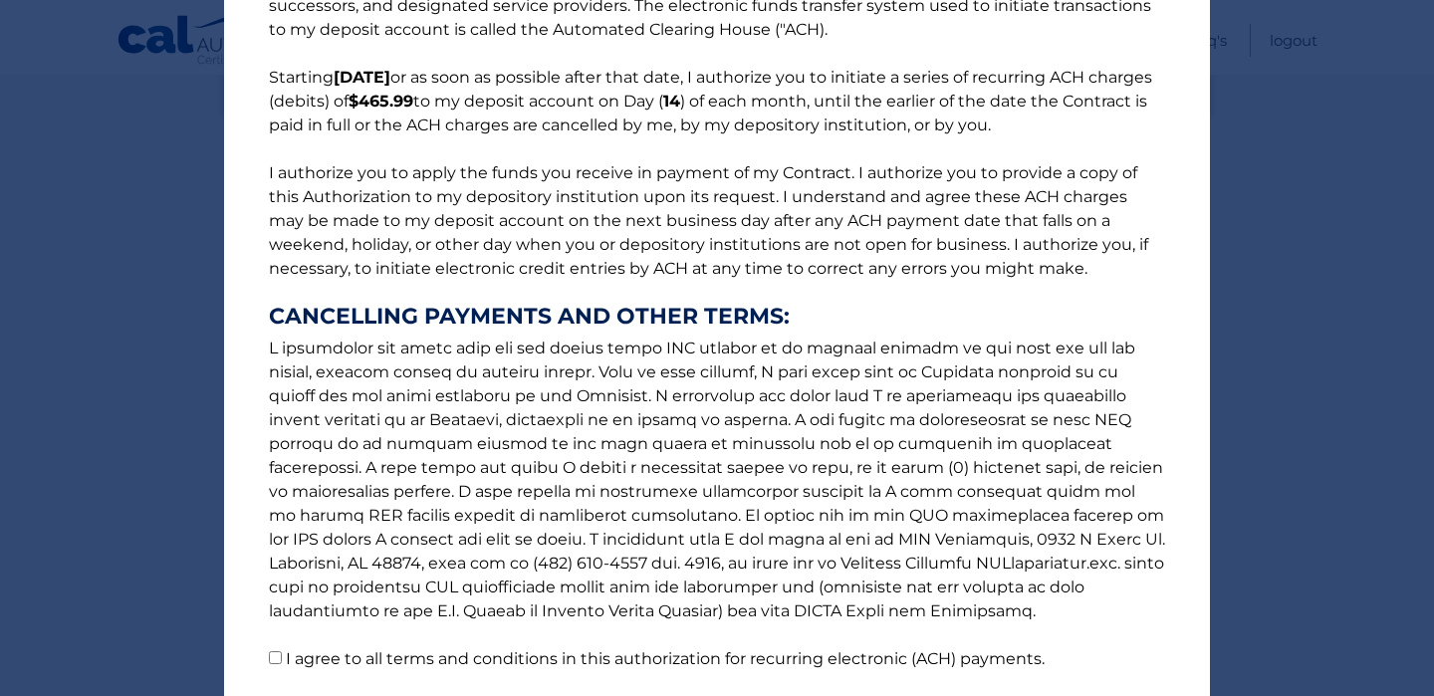
scroll to position [268, 0]
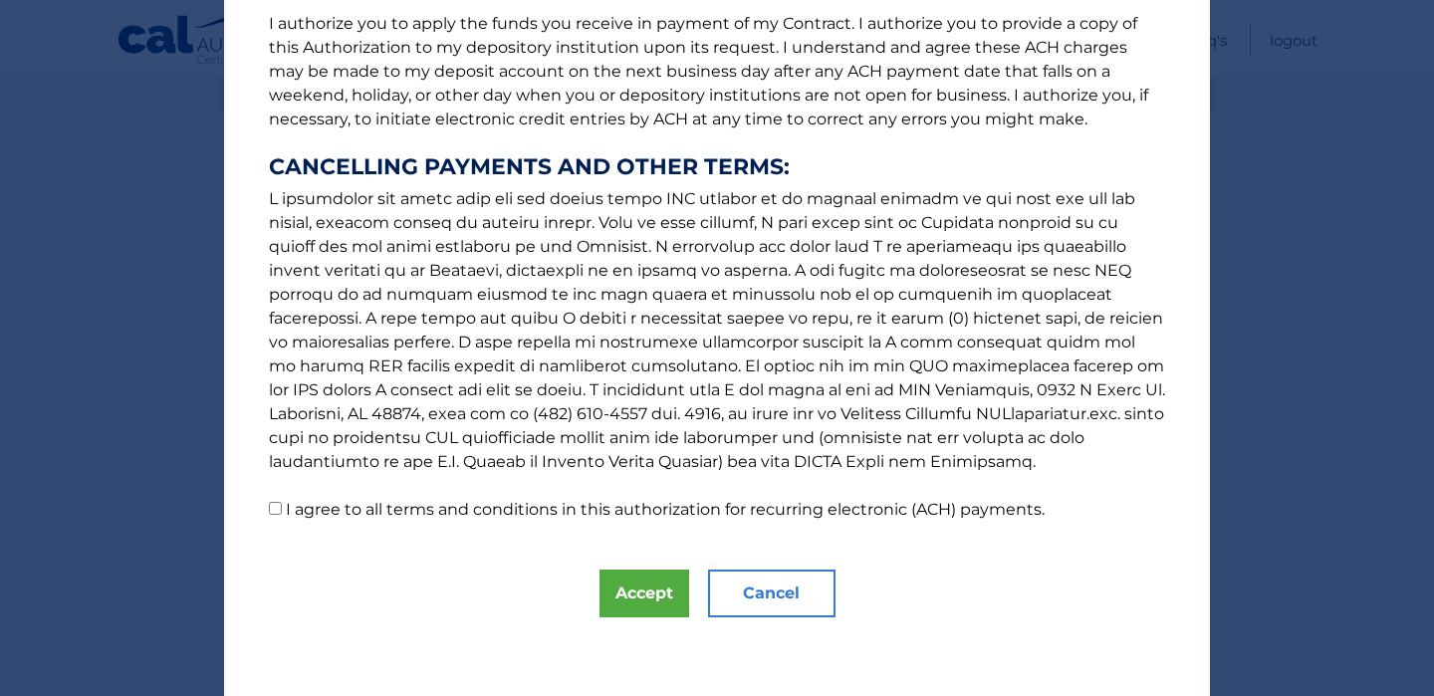
click at [276, 510] on input "I agree to all terms and conditions in this authorization for recurring electro…" at bounding box center [275, 508] width 13 height 13
checkbox input "true"
click at [634, 602] on button "Accept" at bounding box center [645, 594] width 90 height 48
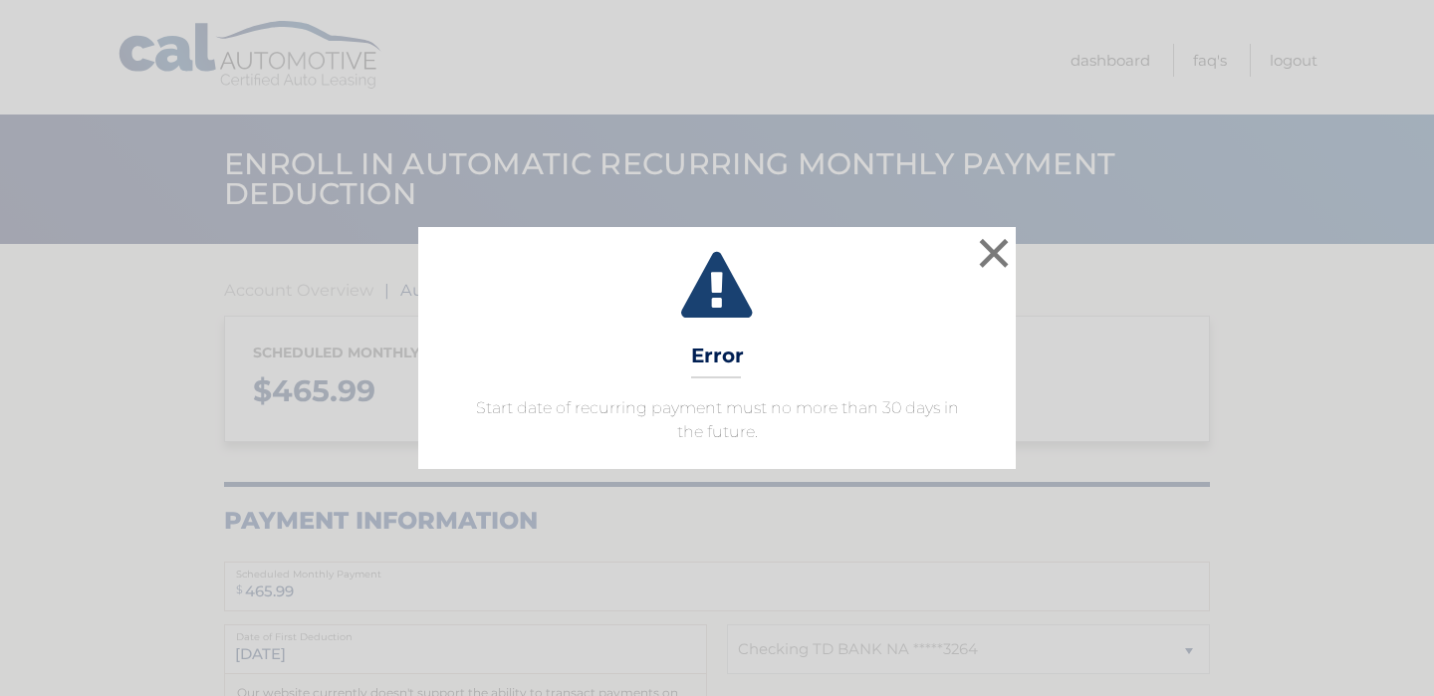
select select "ZWIyNTFmNDEtMmZhNi00M2I2LTk2OTctMWEyZGQ1N2YyM2I1"
click at [988, 250] on button "×" at bounding box center [994, 253] width 40 height 40
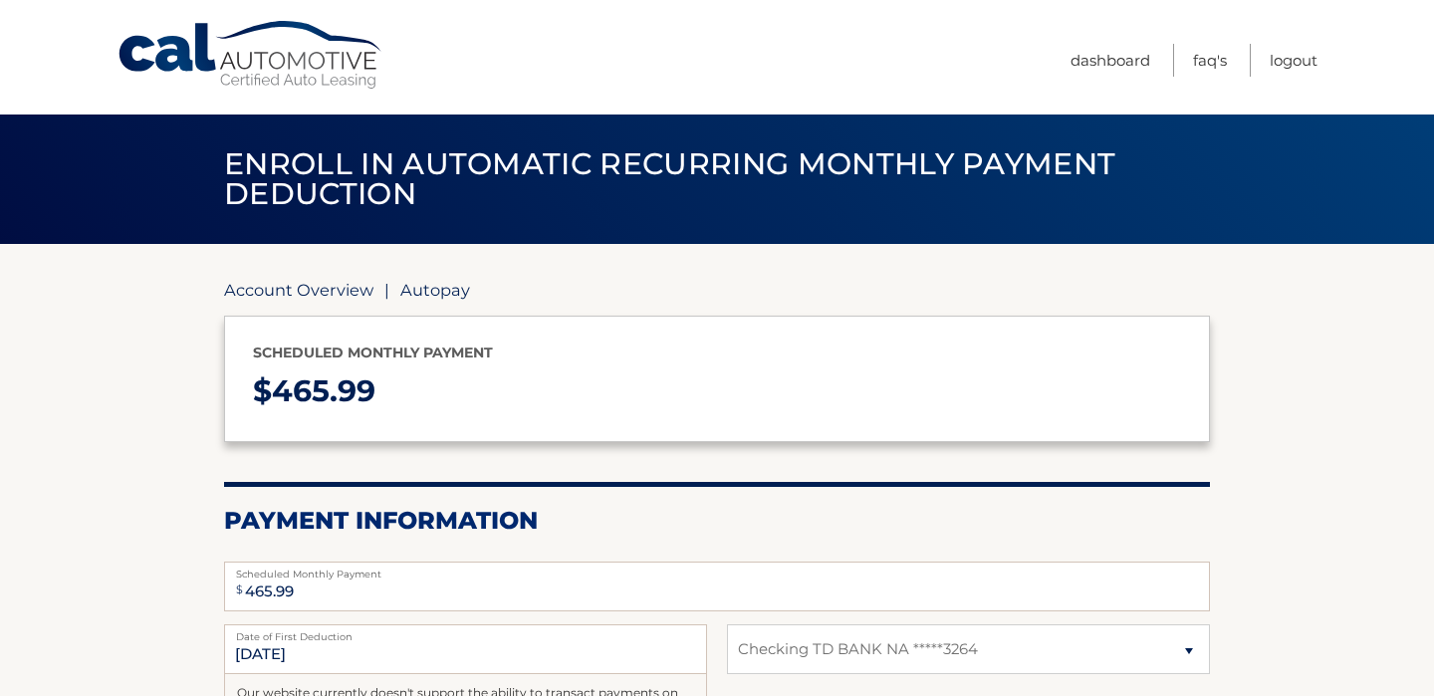
click at [342, 294] on link "Account Overview" at bounding box center [298, 290] width 149 height 20
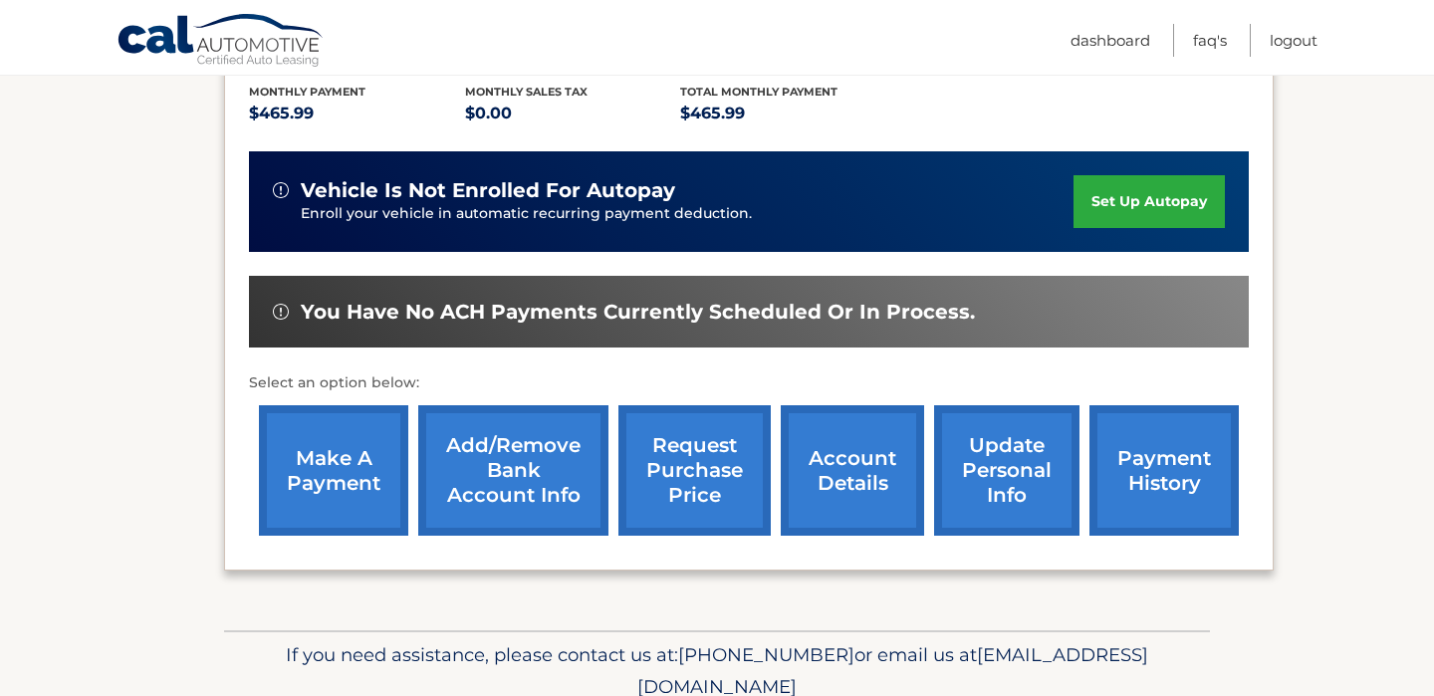
scroll to position [426, 0]
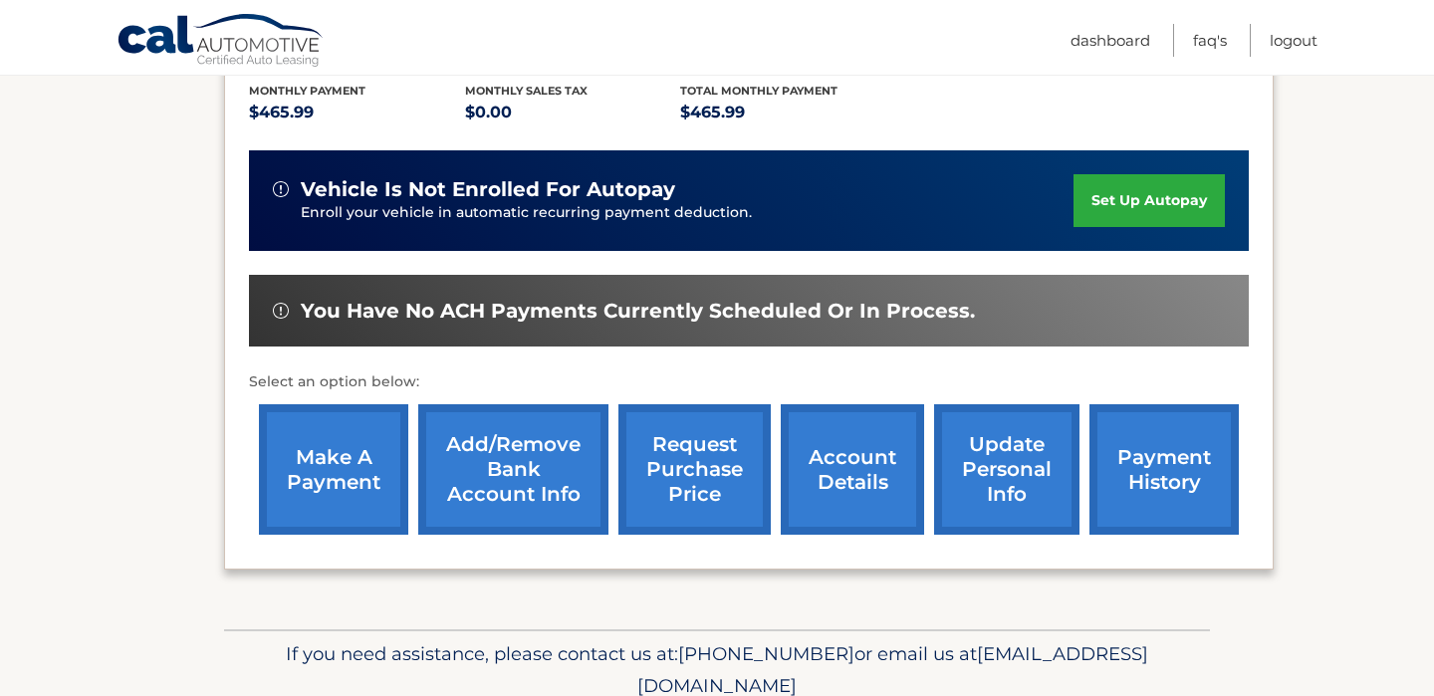
click at [344, 465] on link "make a payment" at bounding box center [333, 469] width 149 height 130
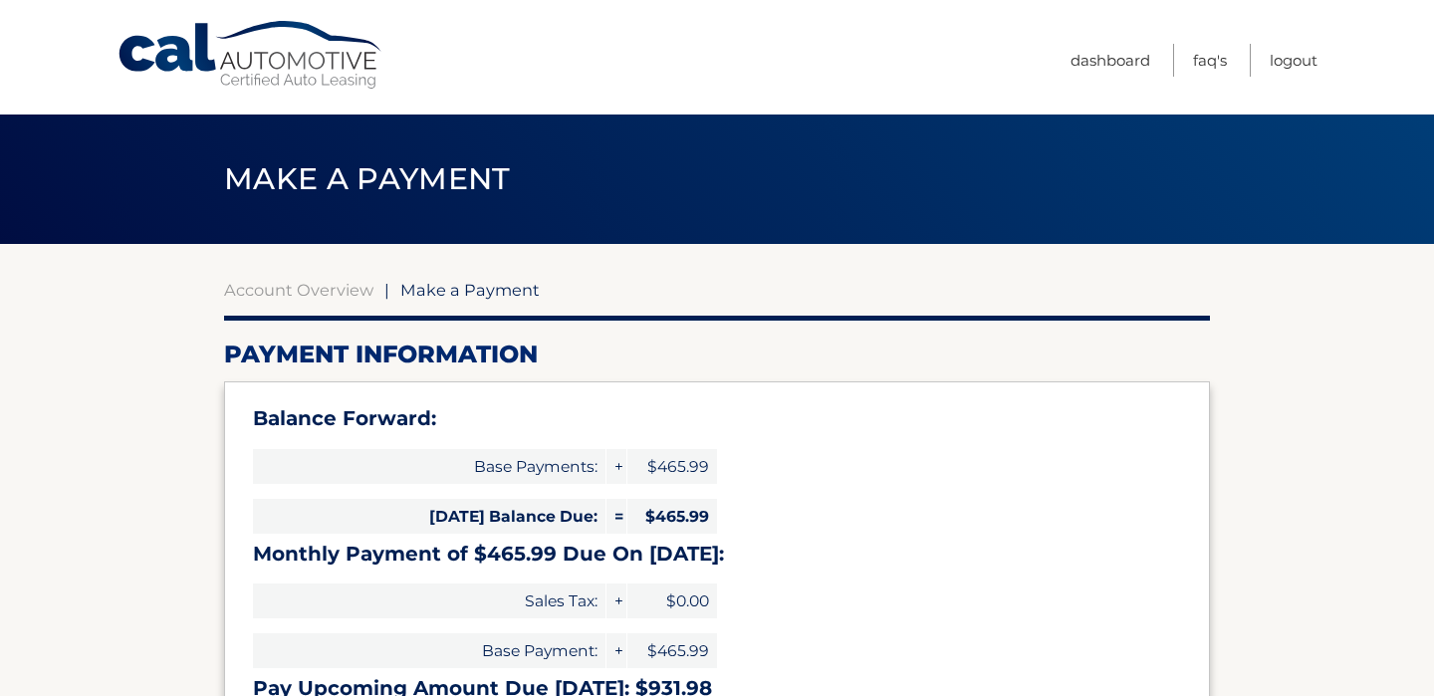
select select "ZWIyNTFmNDEtMmZhNi00M2I2LTk2OTctMWEyZGQ1N2YyM2I1"
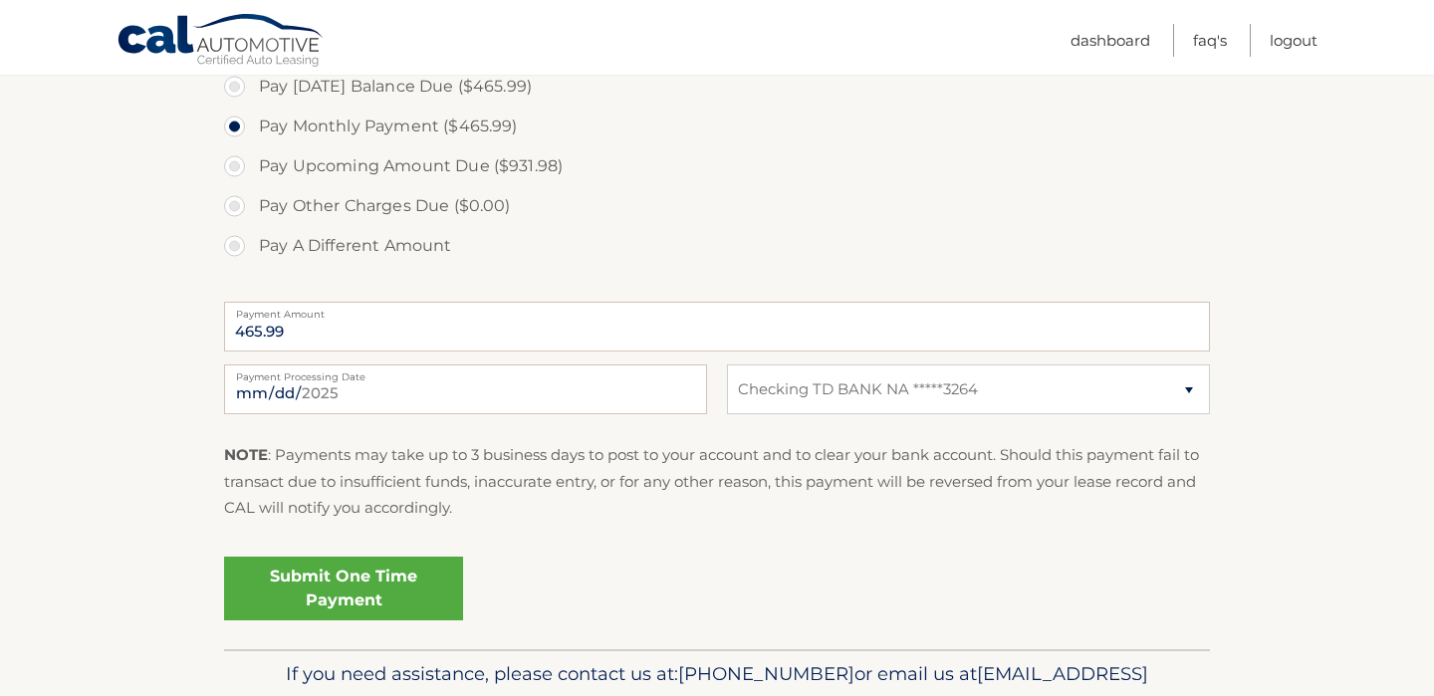
scroll to position [712, 0]
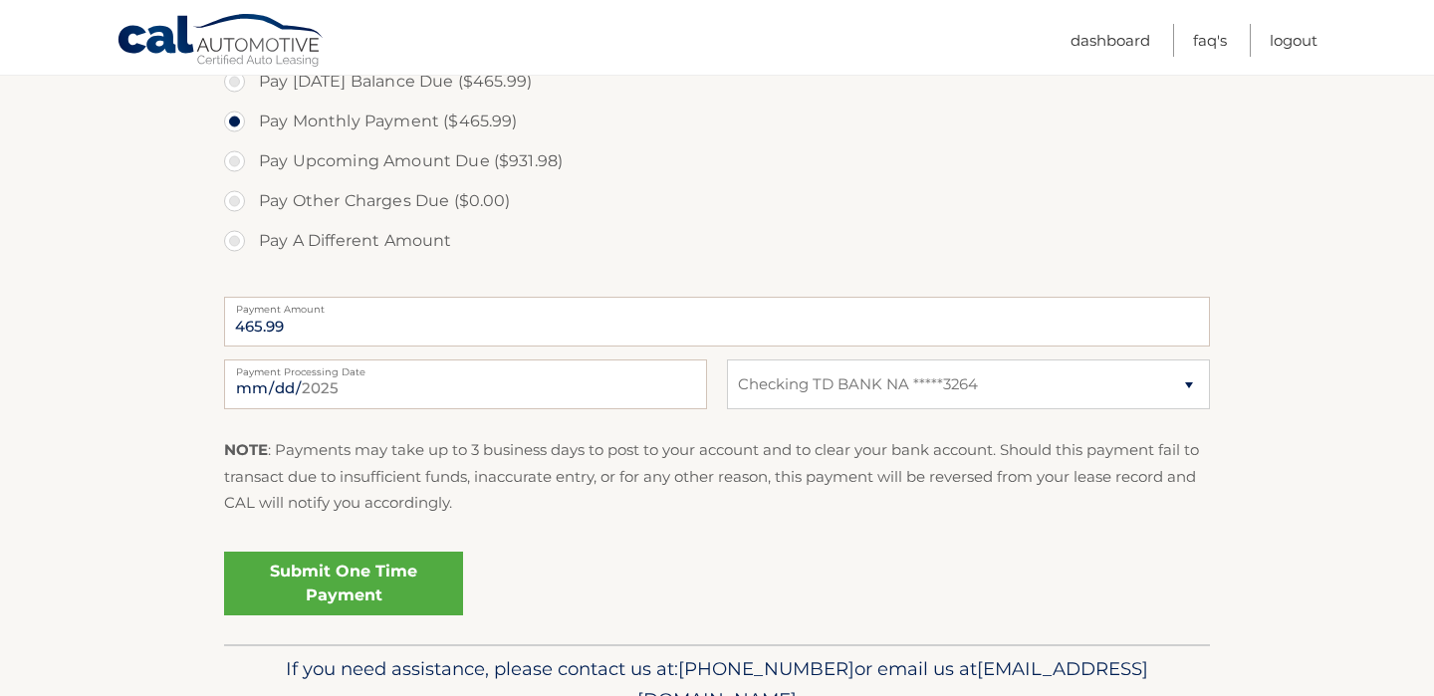
click at [332, 568] on link "Submit One Time Payment" at bounding box center [343, 584] width 239 height 64
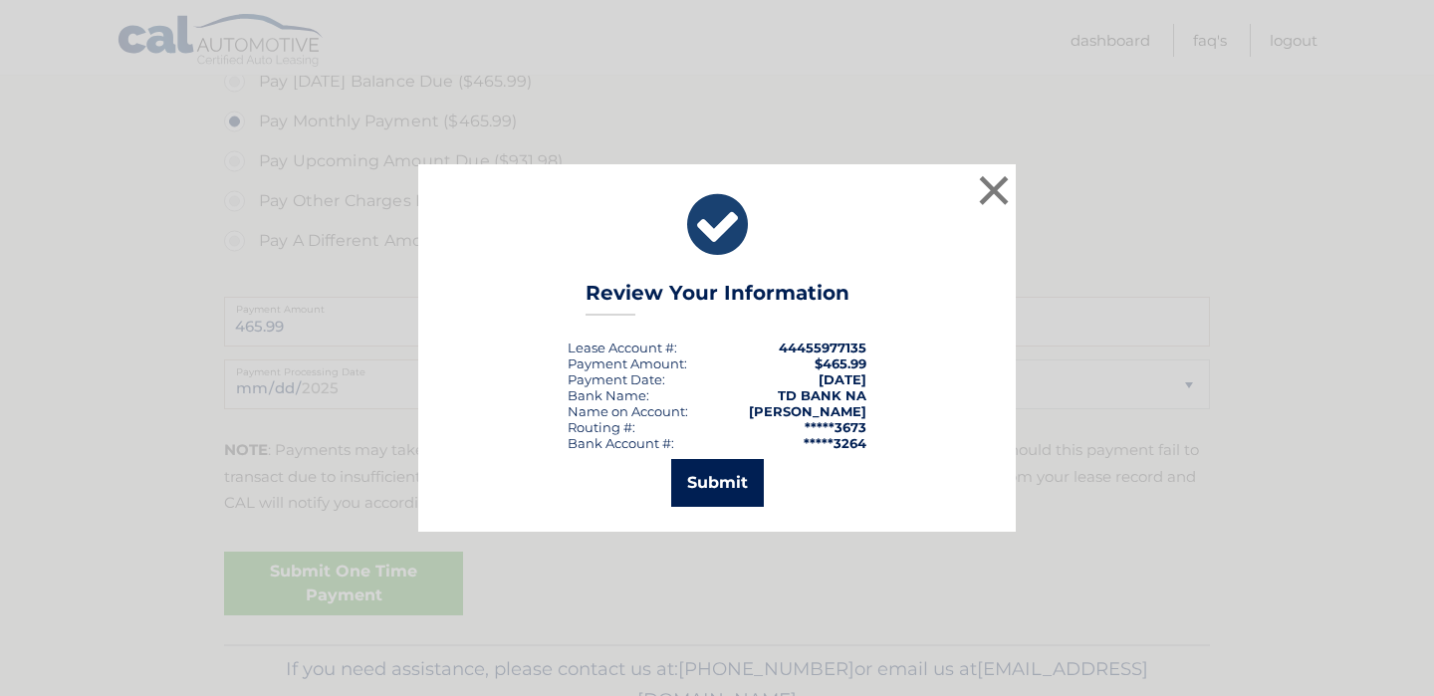
click at [722, 487] on button "Submit" at bounding box center [717, 483] width 93 height 48
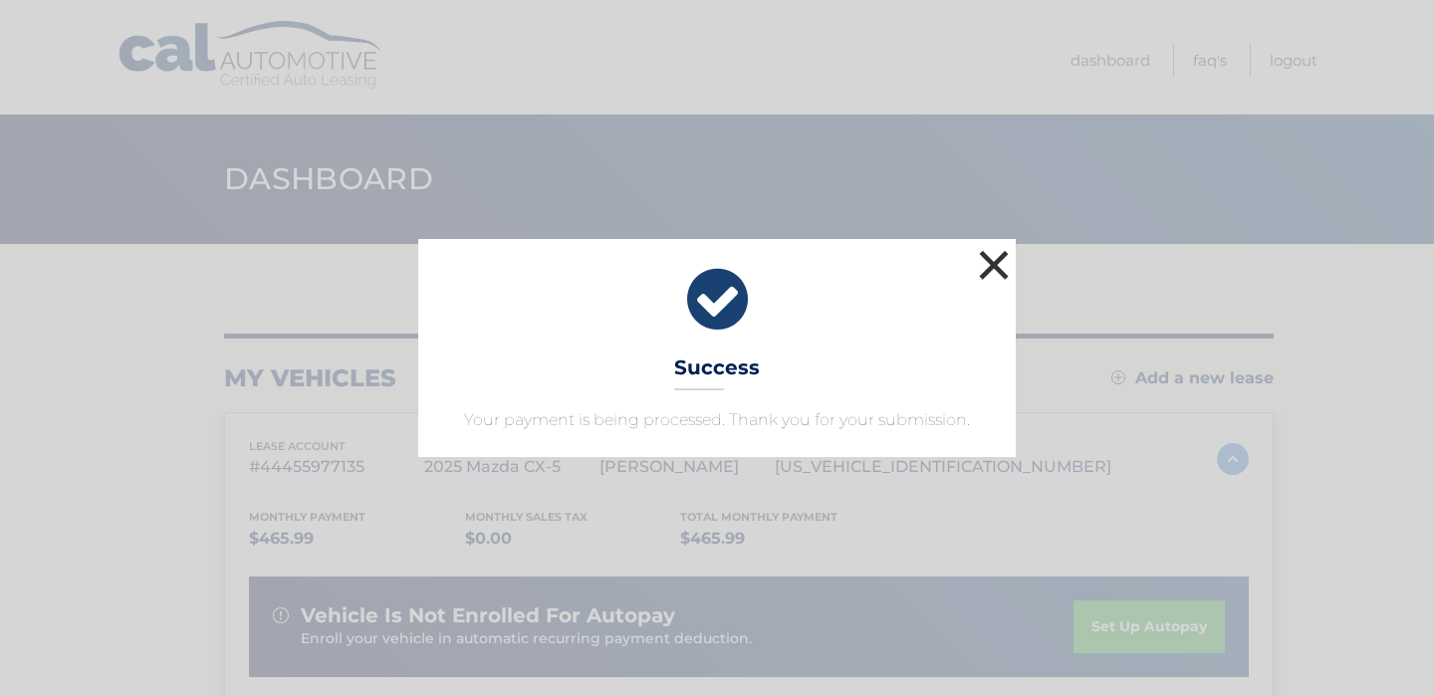
click at [990, 258] on button "×" at bounding box center [994, 265] width 40 height 40
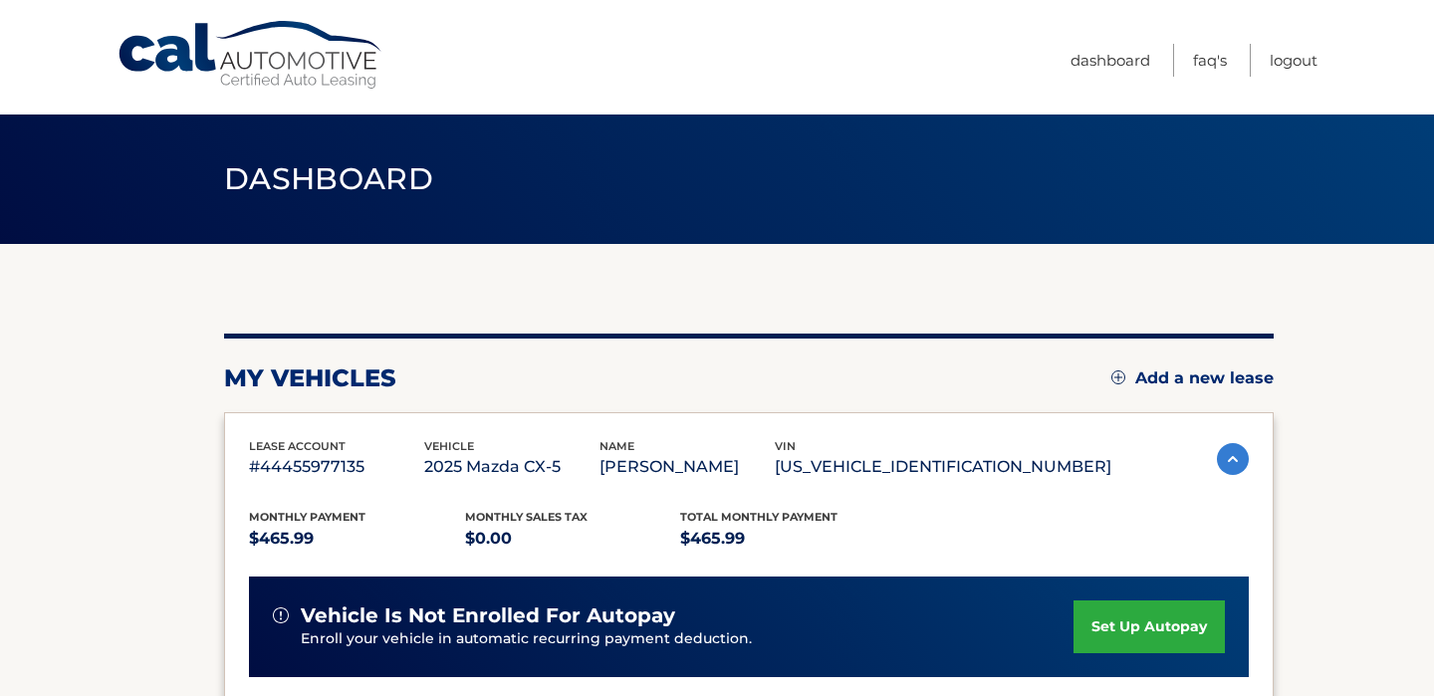
click at [1111, 618] on link "set up autopay" at bounding box center [1149, 627] width 151 height 53
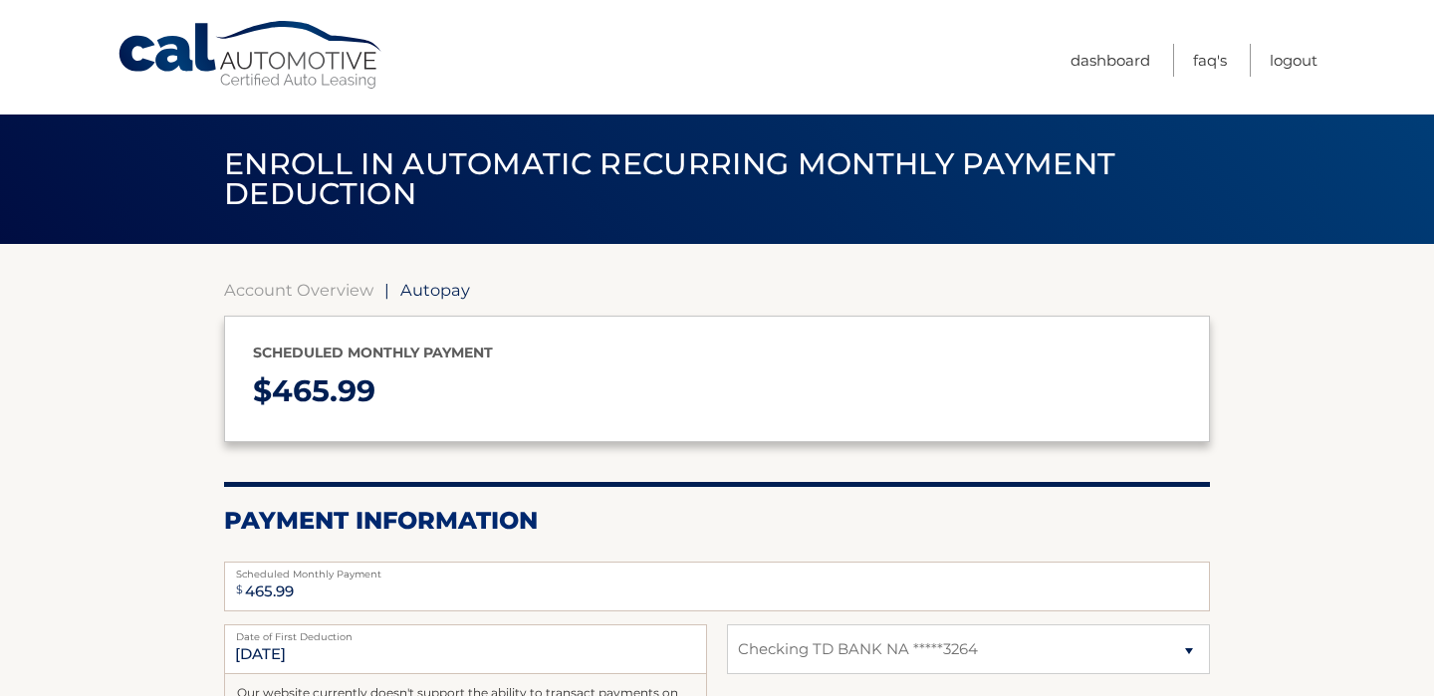
select select "ZWIyNTFmNDEtMmZhNi00M2I2LTk2OTctMWEyZGQ1N2YyM2I1"
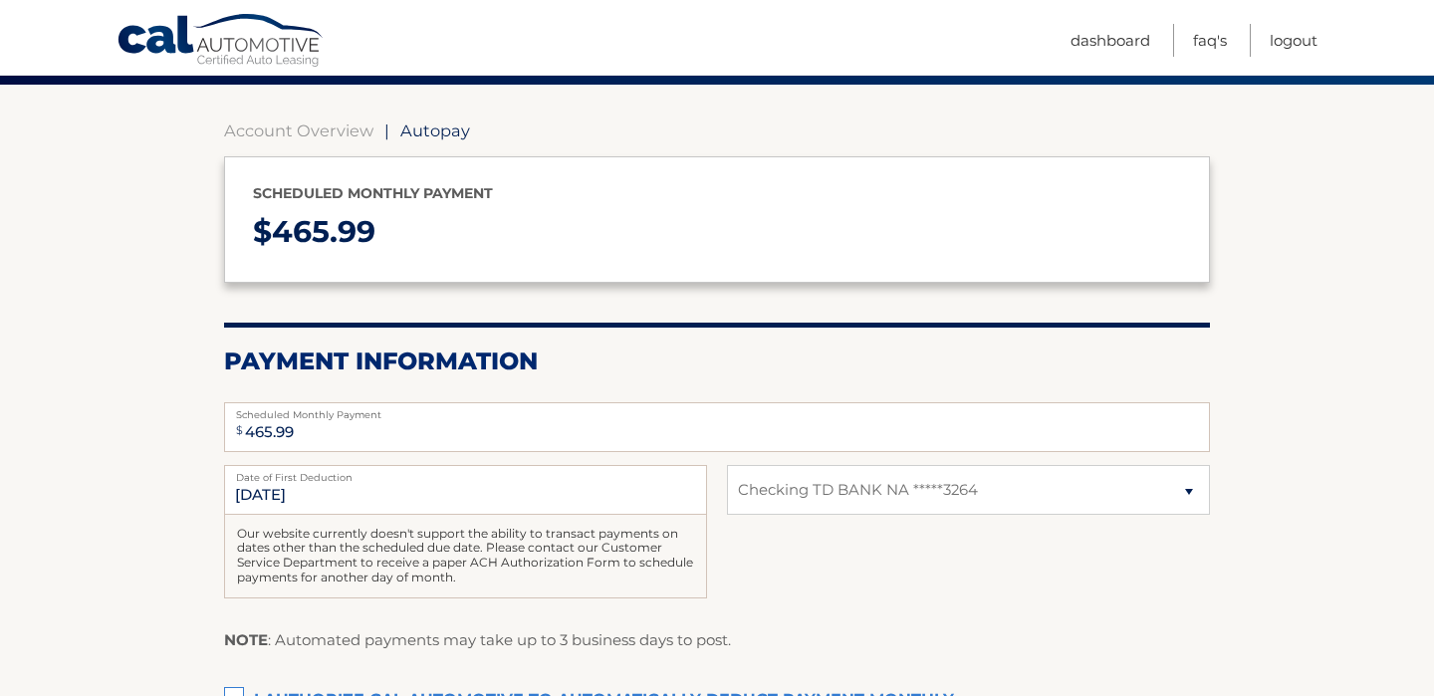
scroll to position [247, 0]
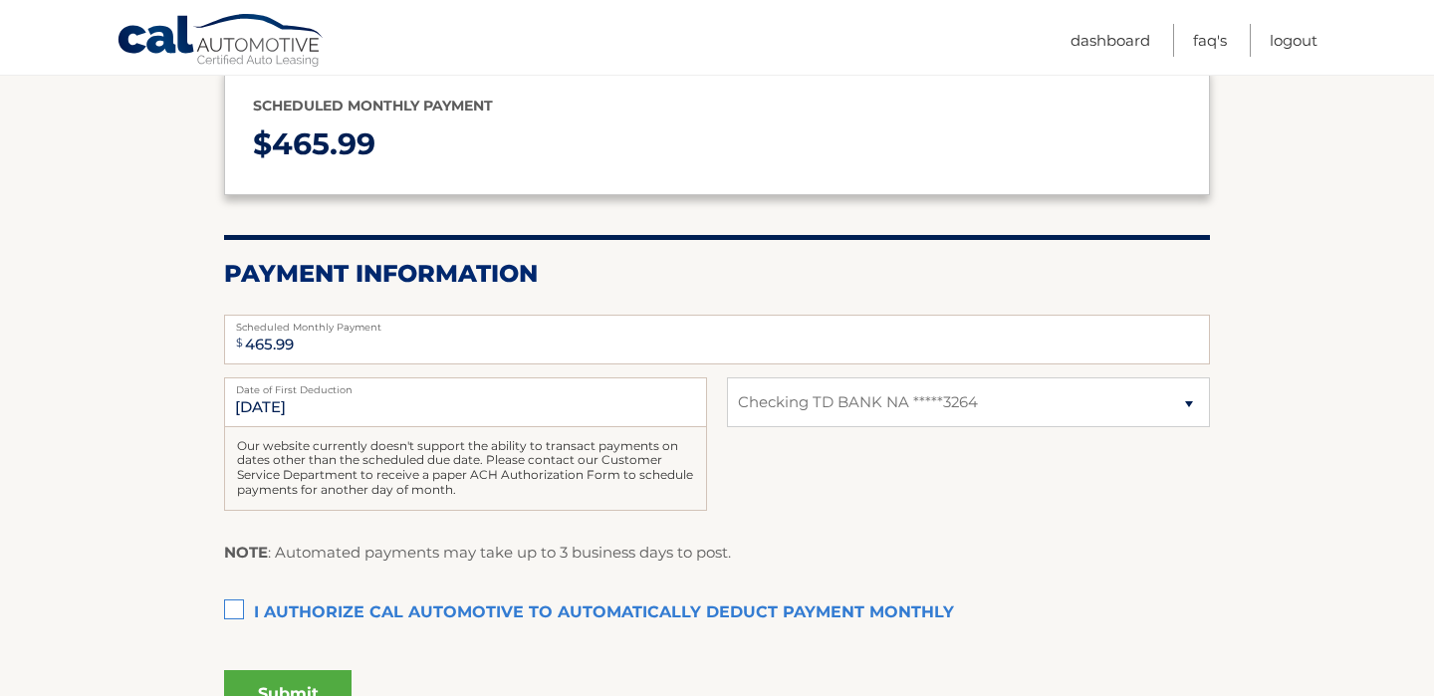
click at [241, 606] on label "I authorize cal automotive to automatically deduct payment monthly This checkbo…" at bounding box center [717, 614] width 986 height 40
click at [0, 0] on input "I authorize cal automotive to automatically deduct payment monthly This checkbo…" at bounding box center [0, 0] width 0 height 0
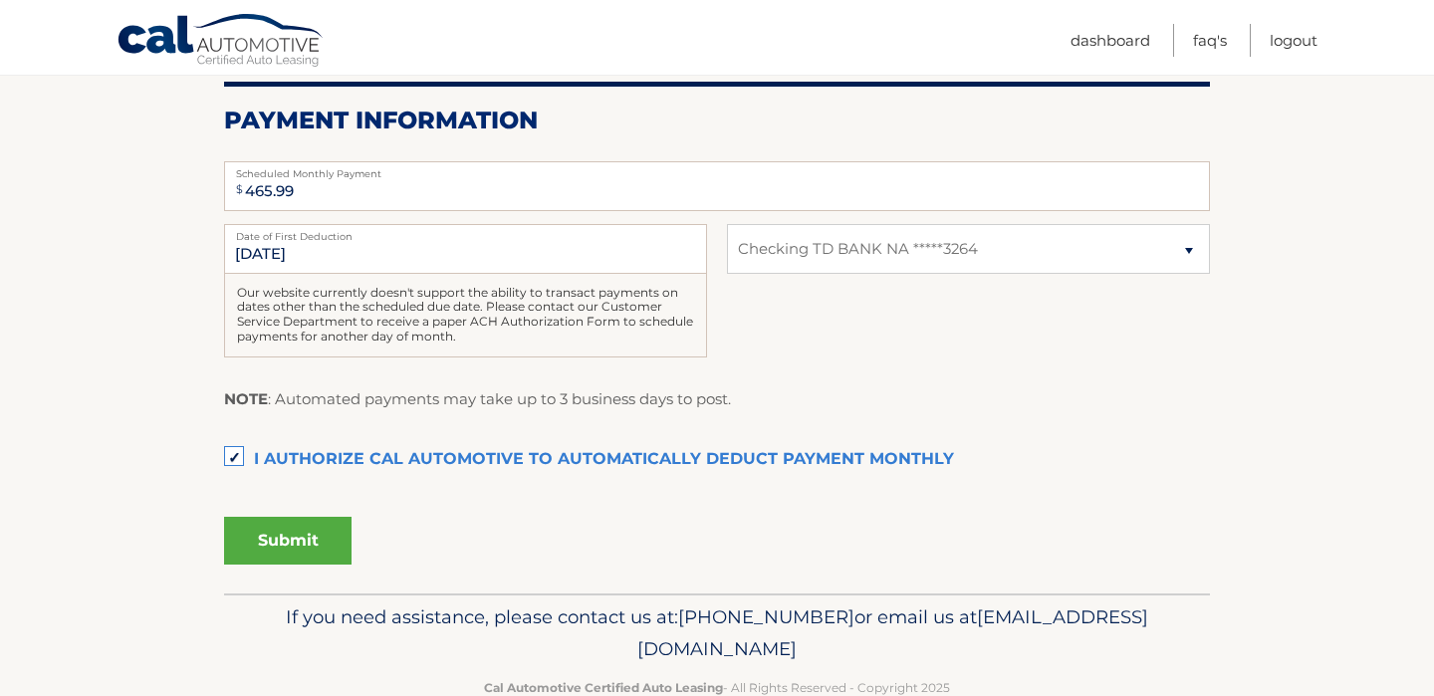
scroll to position [433, 0]
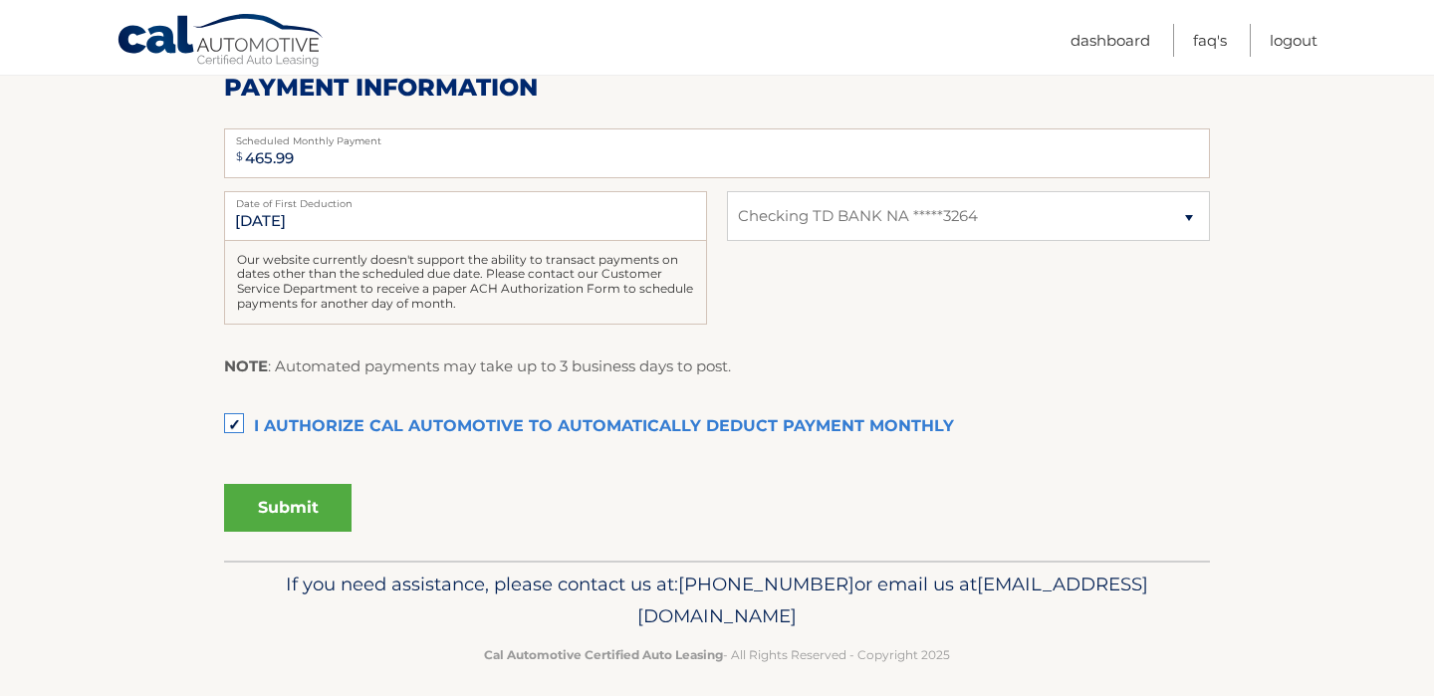
click at [269, 495] on button "Submit" at bounding box center [287, 508] width 127 height 48
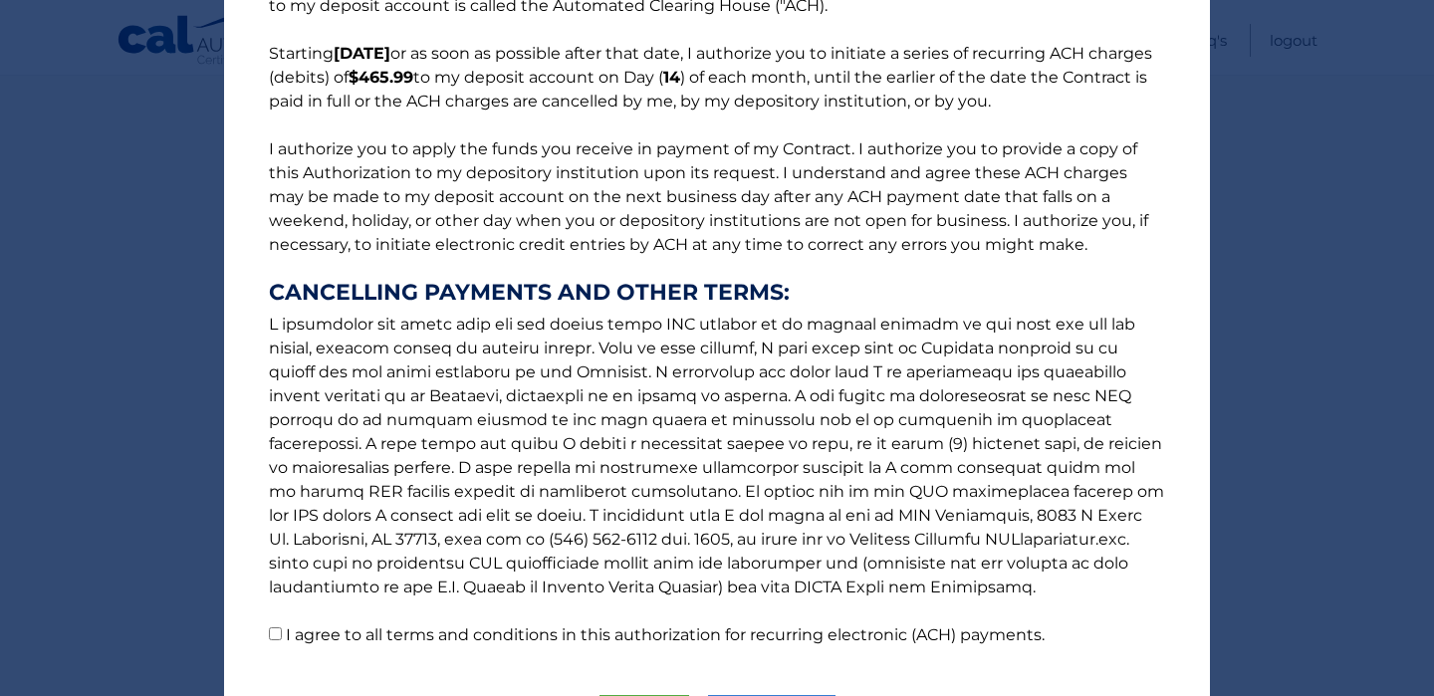
scroll to position [268, 0]
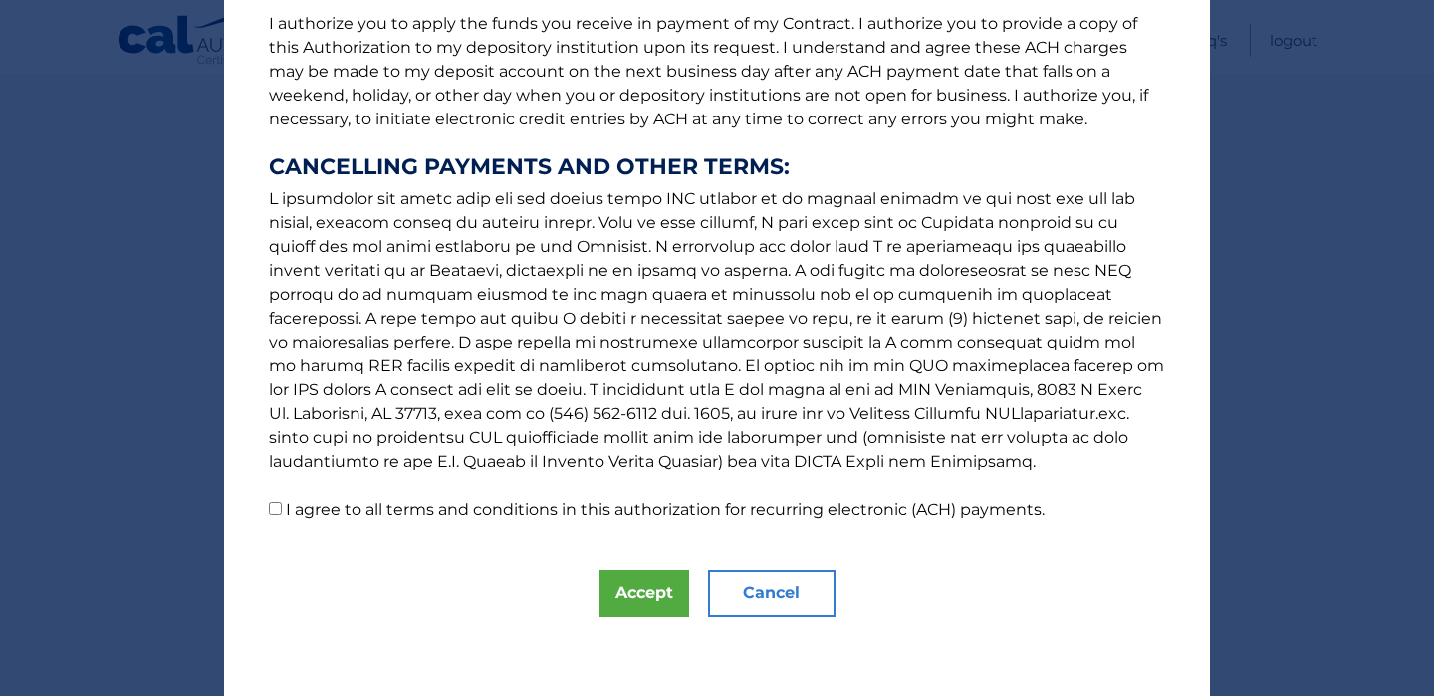
click at [275, 506] on input "I agree to all terms and conditions in this authorization for recurring electro…" at bounding box center [275, 508] width 13 height 13
checkbox input "true"
click at [643, 596] on button "Accept" at bounding box center [645, 594] width 90 height 48
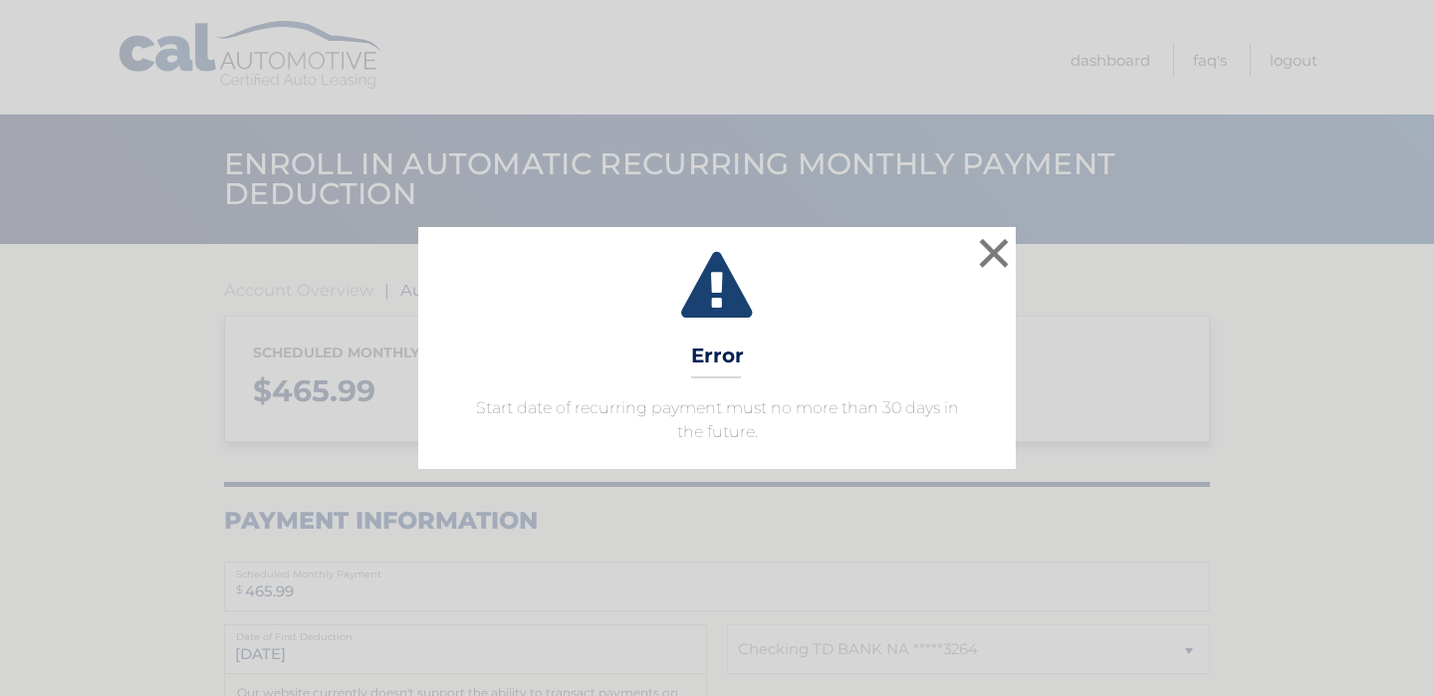
select select "ZWIyNTFmNDEtMmZhNi00M2I2LTk2OTctMWEyZGQ1N2YyM2I1"
click at [988, 252] on button "×" at bounding box center [994, 253] width 40 height 40
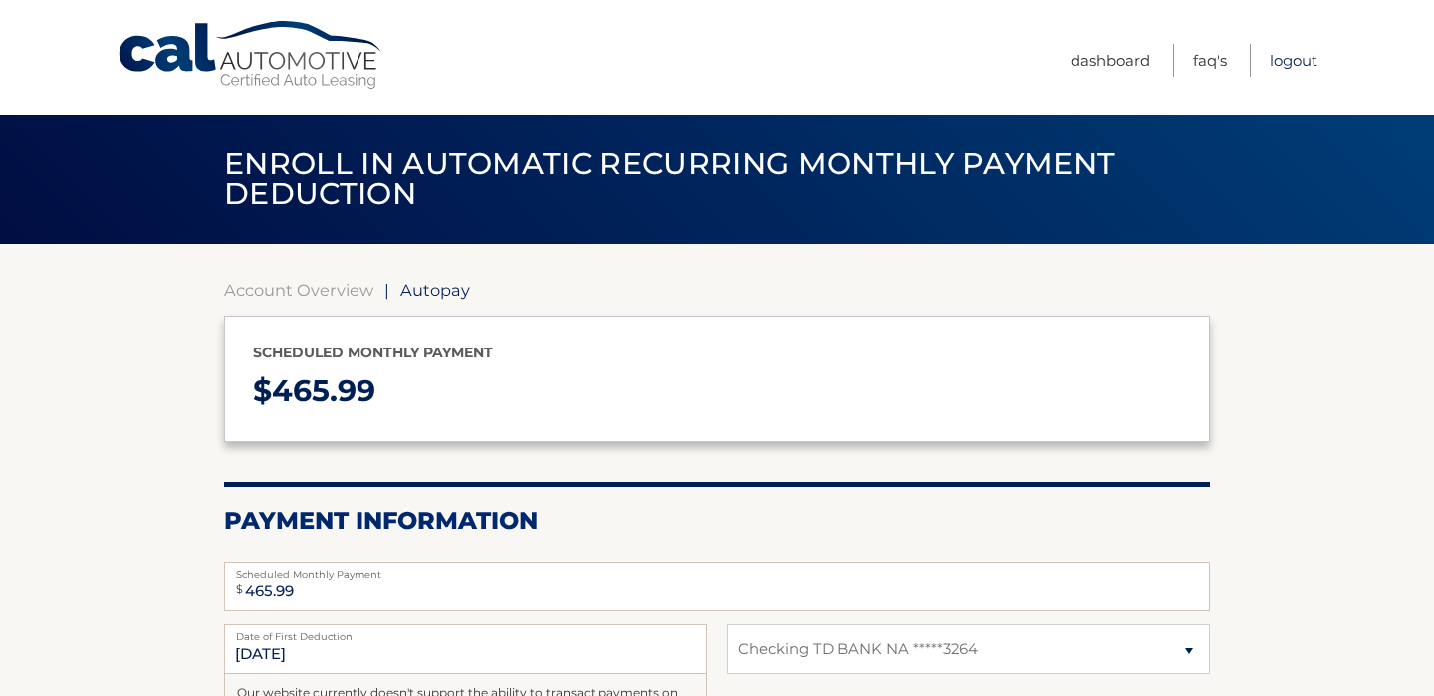
click at [1293, 60] on link "Logout" at bounding box center [1294, 60] width 48 height 33
